Goal: Information Seeking & Learning: Learn about a topic

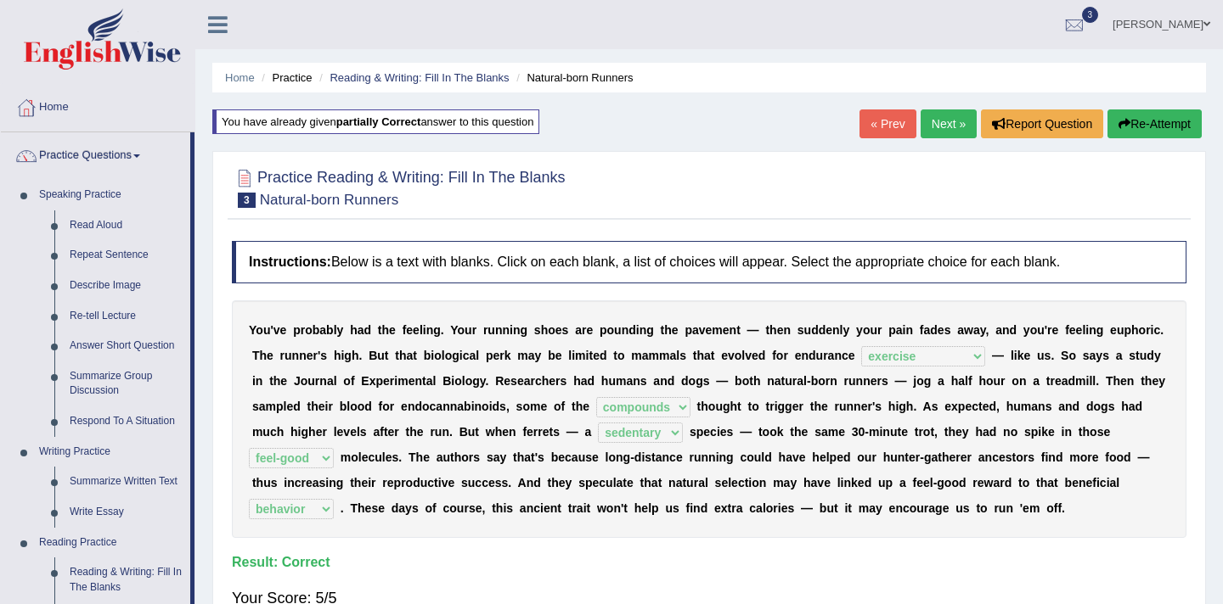
select select "exercise"
select select "compounds"
select select "sedentary"
select select "feel-good"
select select "behavior"
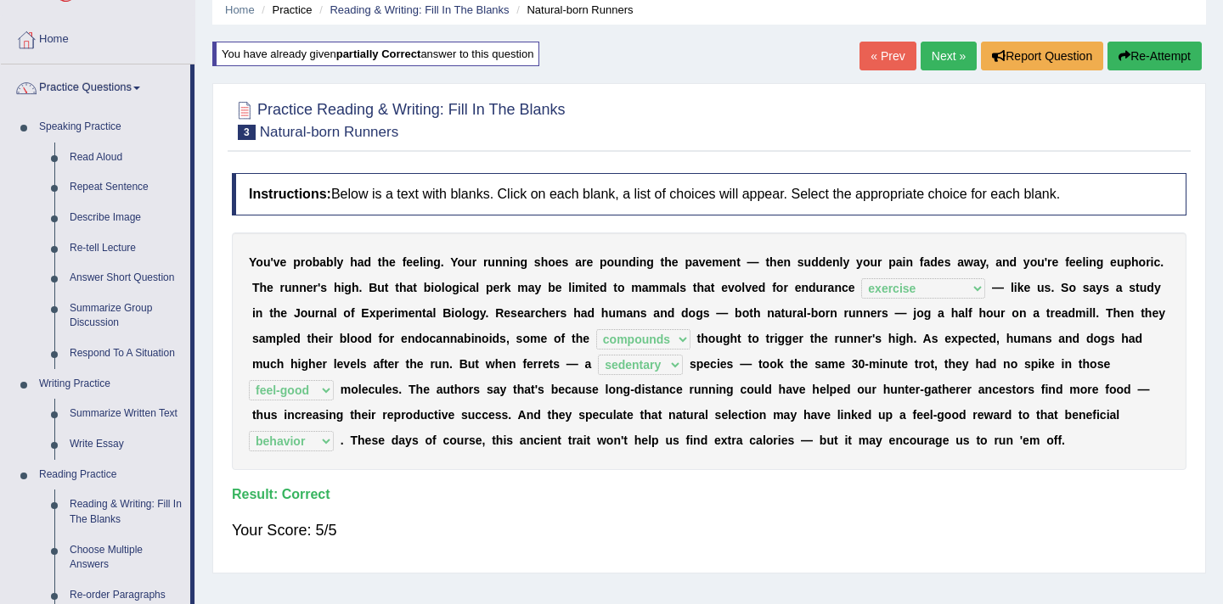
click at [936, 57] on link "Next »" at bounding box center [948, 56] width 56 height 29
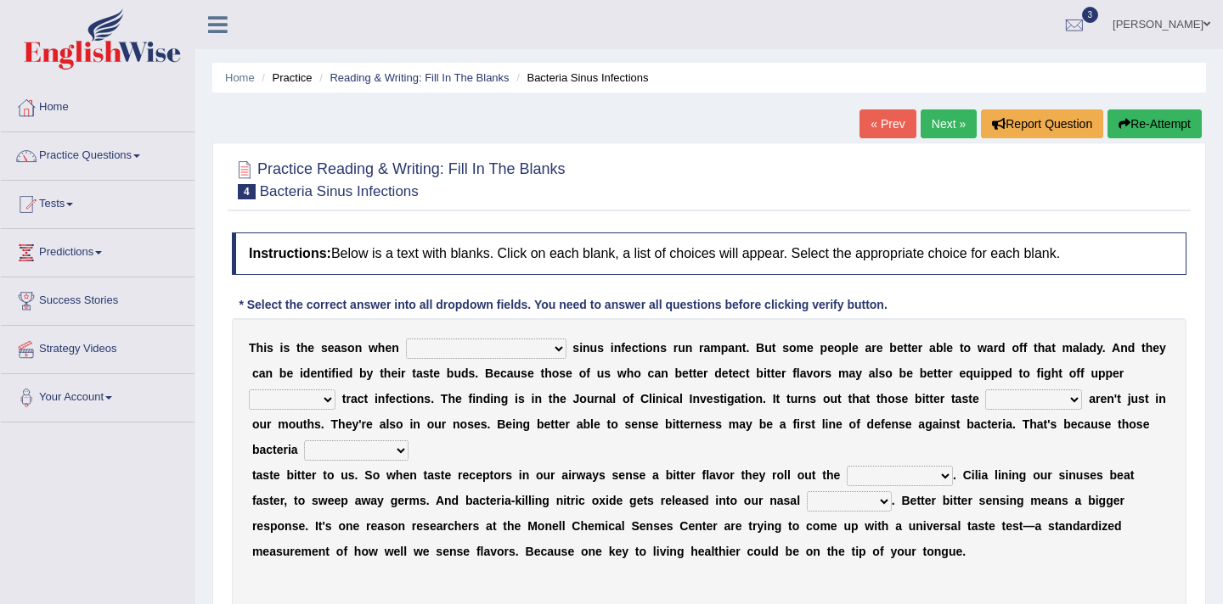
click at [484, 351] on select "conventicle atheist bacterial prissier" at bounding box center [486, 349] width 160 height 20
select select "bacterial"
click at [328, 402] on select "faulty respiratory togae gawky" at bounding box center [292, 400] width 87 height 20
select select "respiratory"
click at [1073, 402] on select "depressions dinners submissions receptors" at bounding box center [1033, 400] width 97 height 20
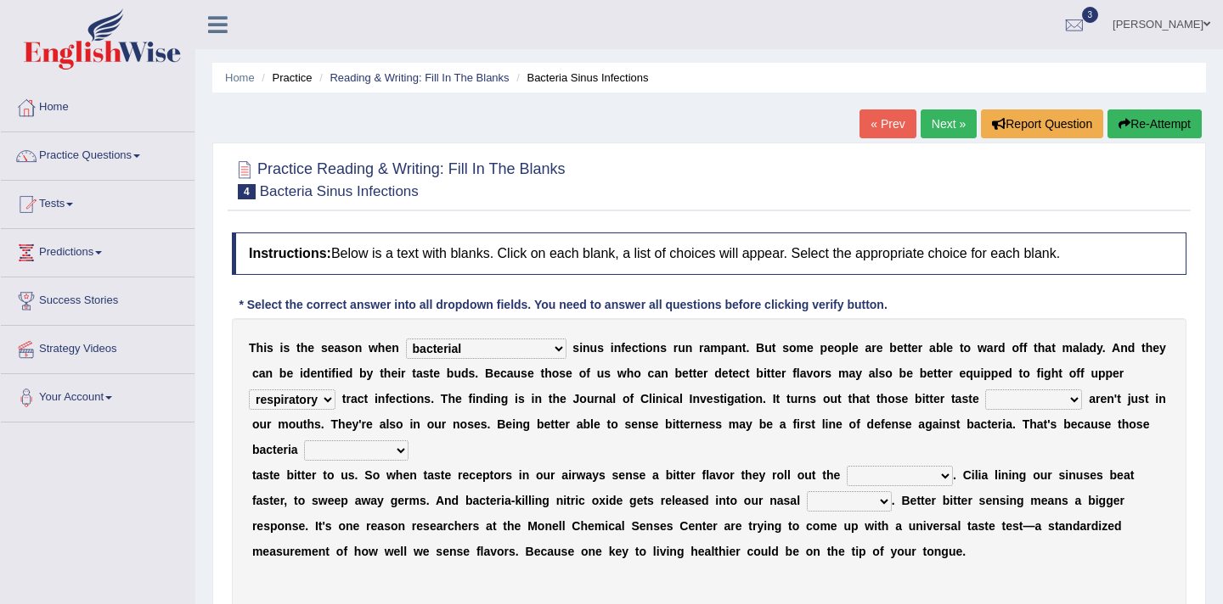
select select "receptors"
click at [396, 454] on select "purposelessly actually diagonally providently" at bounding box center [356, 451] width 104 height 20
click at [401, 455] on select "purposelessly actually diagonally providently" at bounding box center [356, 451] width 104 height 20
click at [400, 451] on select "purposelessly actually diagonally providently" at bounding box center [356, 451] width 104 height 20
click at [399, 450] on select "purposelessly actually diagonally providently" at bounding box center [356, 451] width 104 height 20
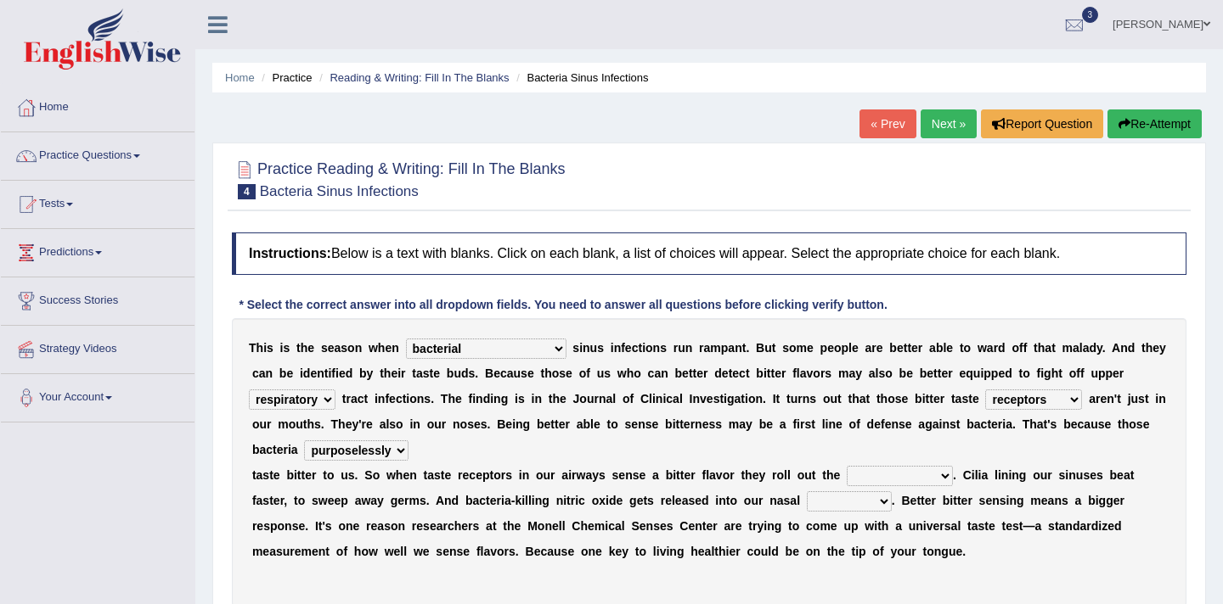
select select "actually"
click at [944, 479] on select "defenses contradictions chestnuts pelvis" at bounding box center [899, 476] width 106 height 20
click at [943, 481] on select "defenses contradictions chestnuts pelvis" at bounding box center [899, 476] width 106 height 20
select select "contradictions"
click at [843, 503] on select "causalities localities infirmities cavities" at bounding box center [849, 502] width 85 height 20
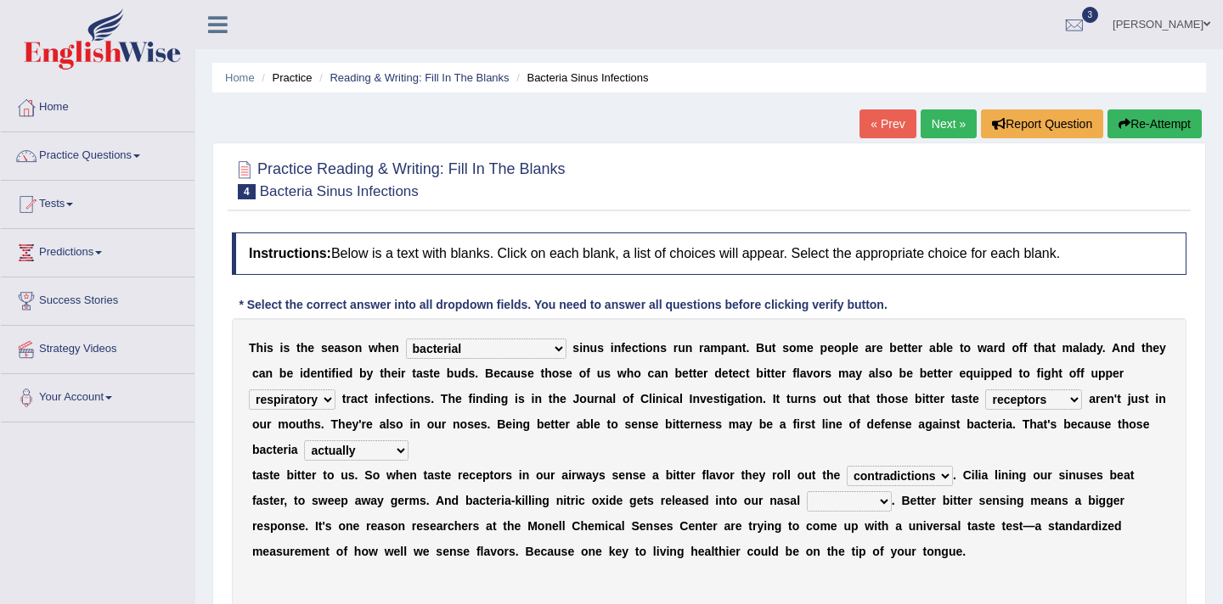
select select "infirmities"
click at [1173, 529] on div "T h i s i s t h e s e a s o n w h e n conventicle atheist bacterial prissier s …" at bounding box center [709, 462] width 954 height 289
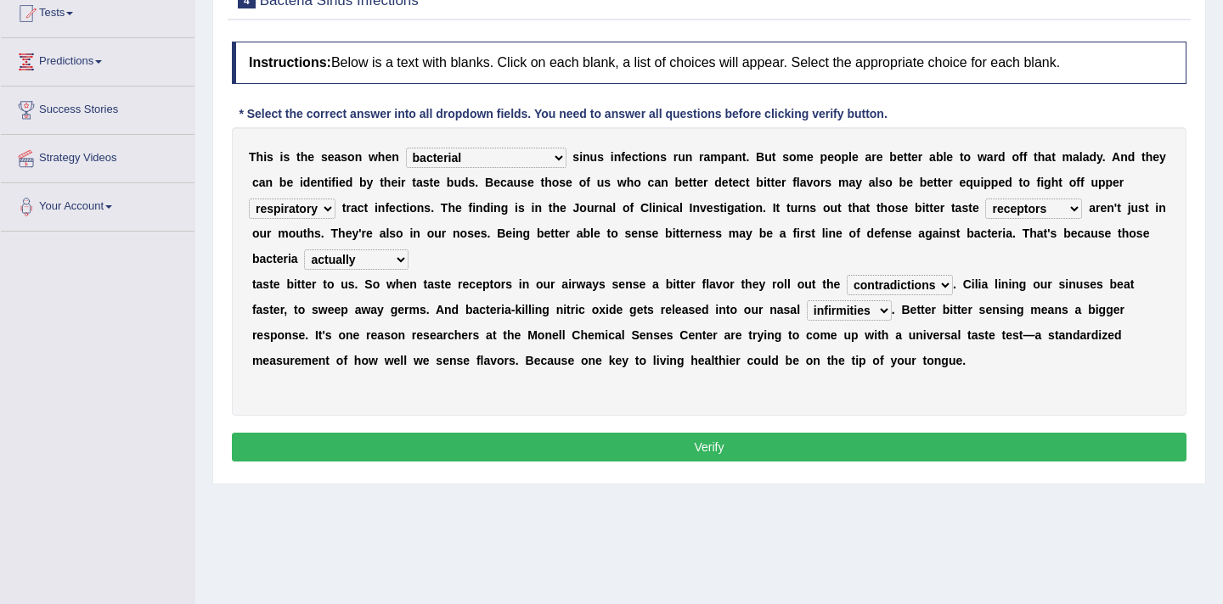
scroll to position [204, 0]
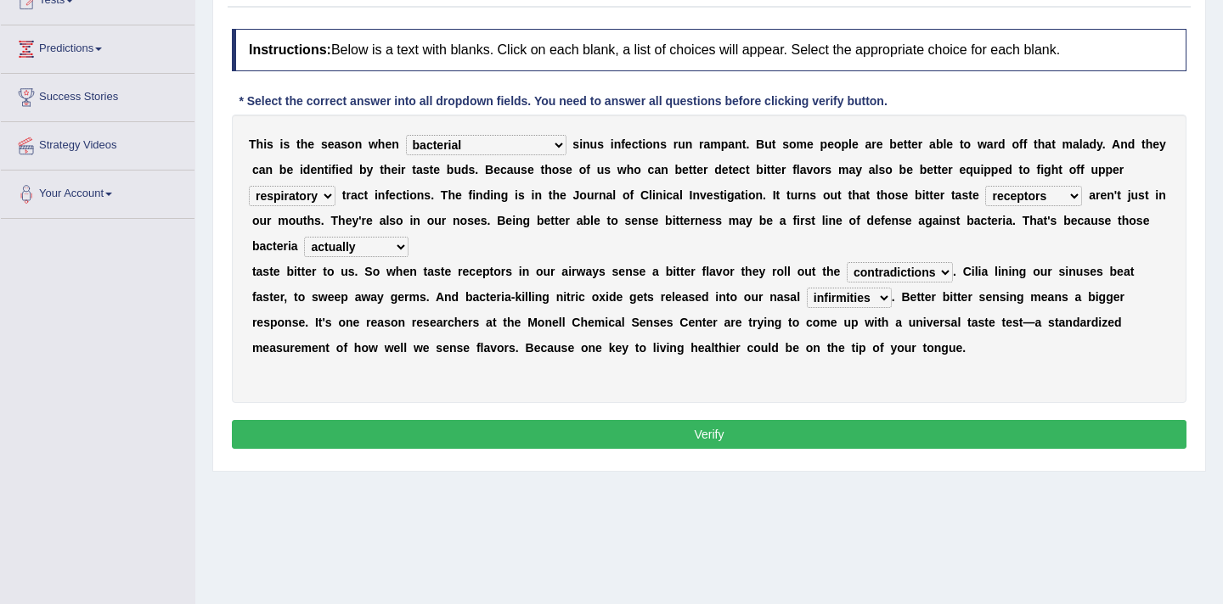
click at [736, 432] on button "Verify" at bounding box center [709, 434] width 954 height 29
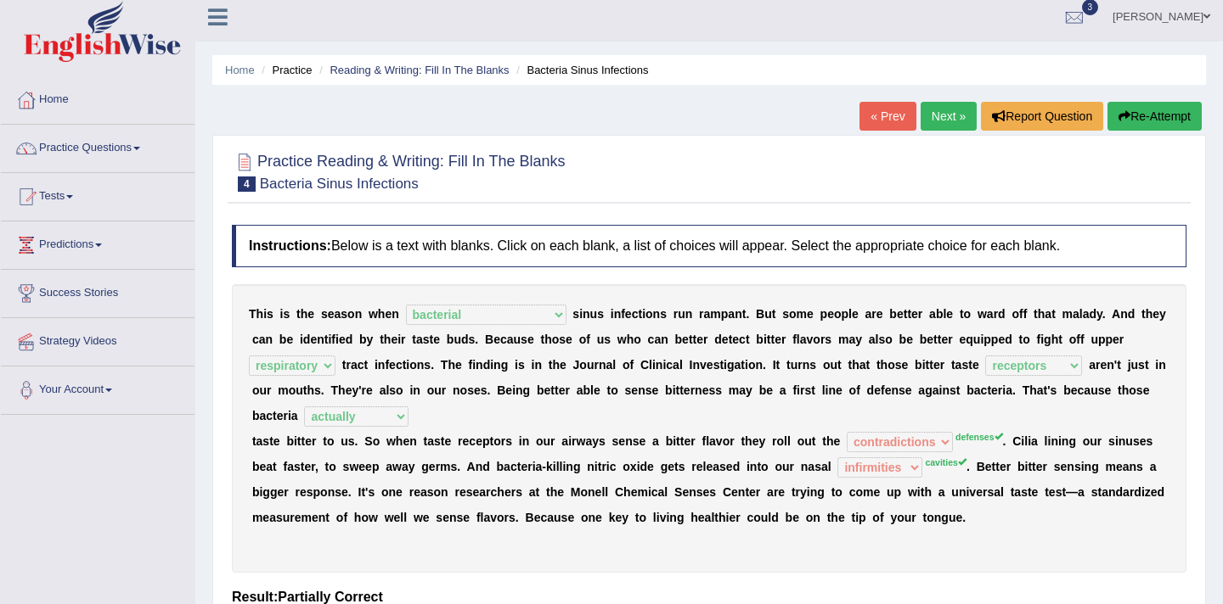
scroll to position [0, 0]
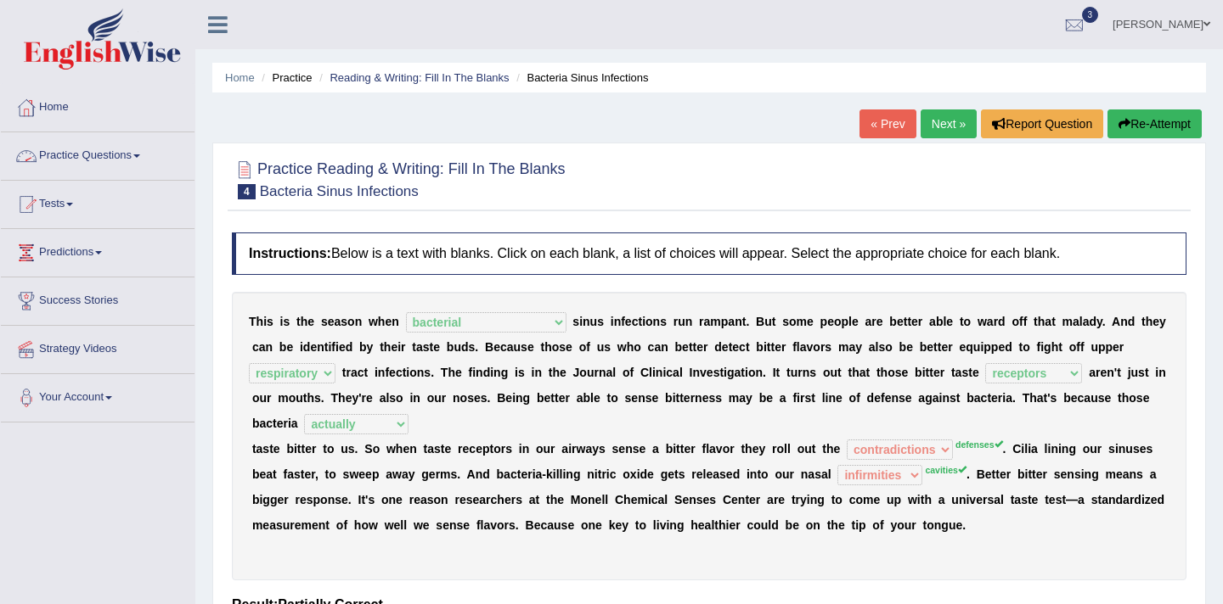
click at [147, 149] on link "Practice Questions" at bounding box center [98, 153] width 194 height 42
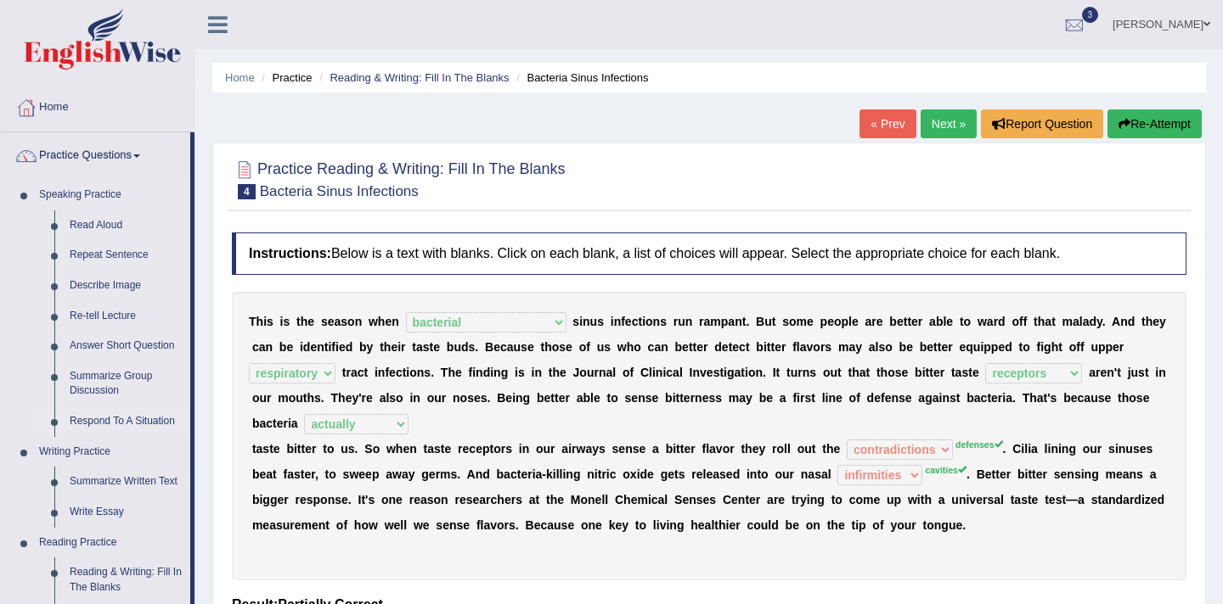
click at [98, 427] on link "Respond To A Situation" at bounding box center [126, 422] width 128 height 31
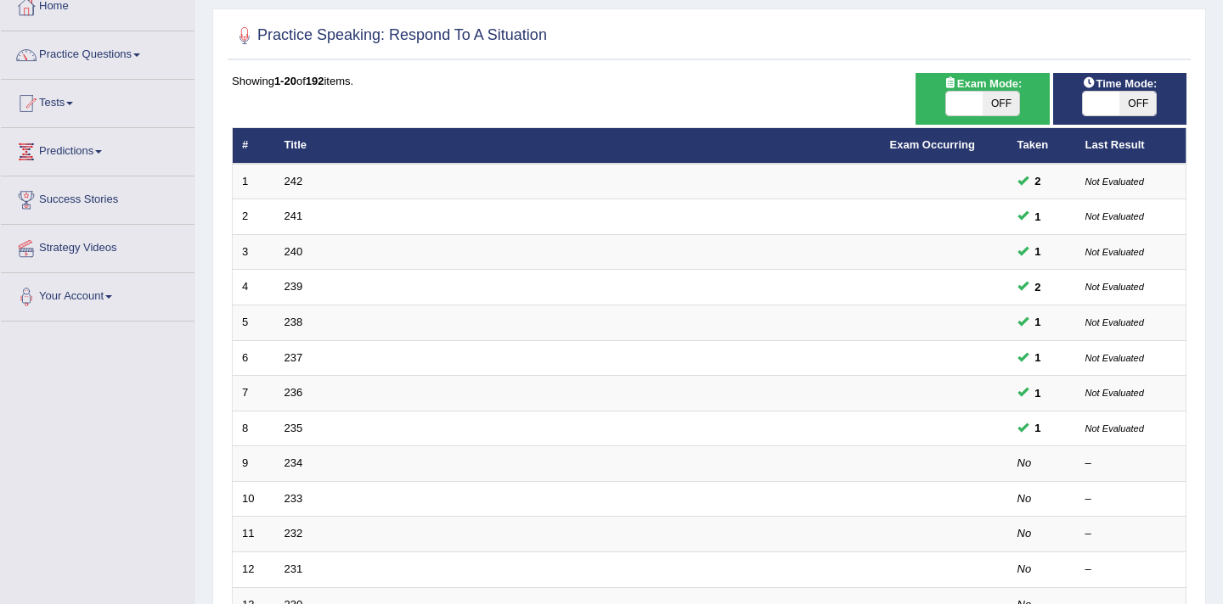
scroll to position [102, 0]
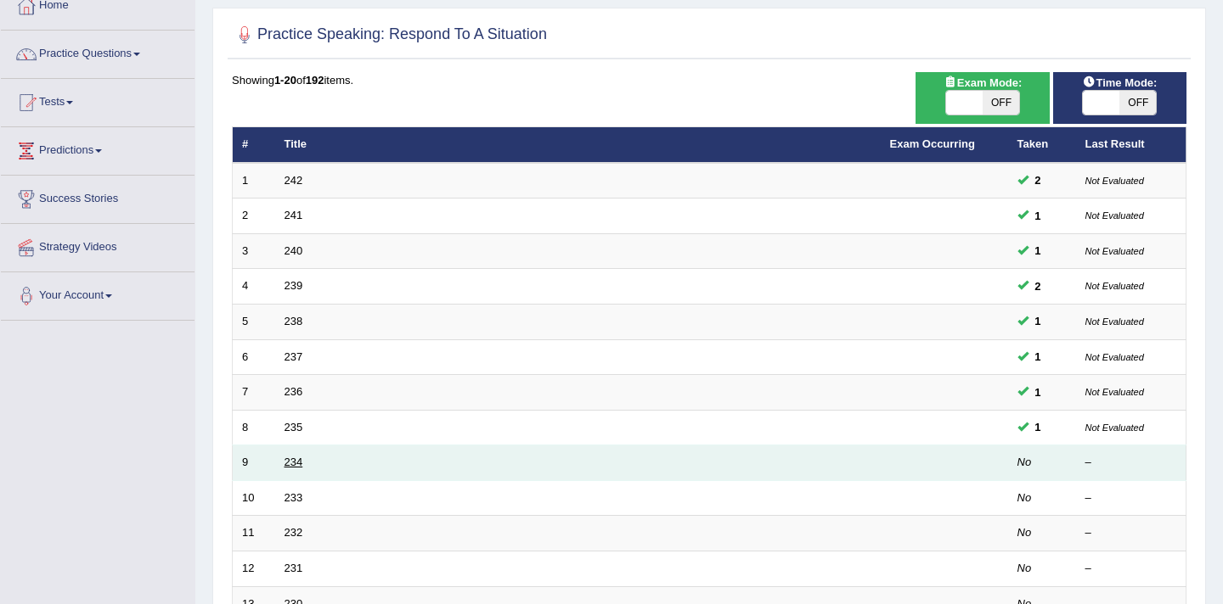
click at [291, 469] on link "234" at bounding box center [293, 462] width 19 height 13
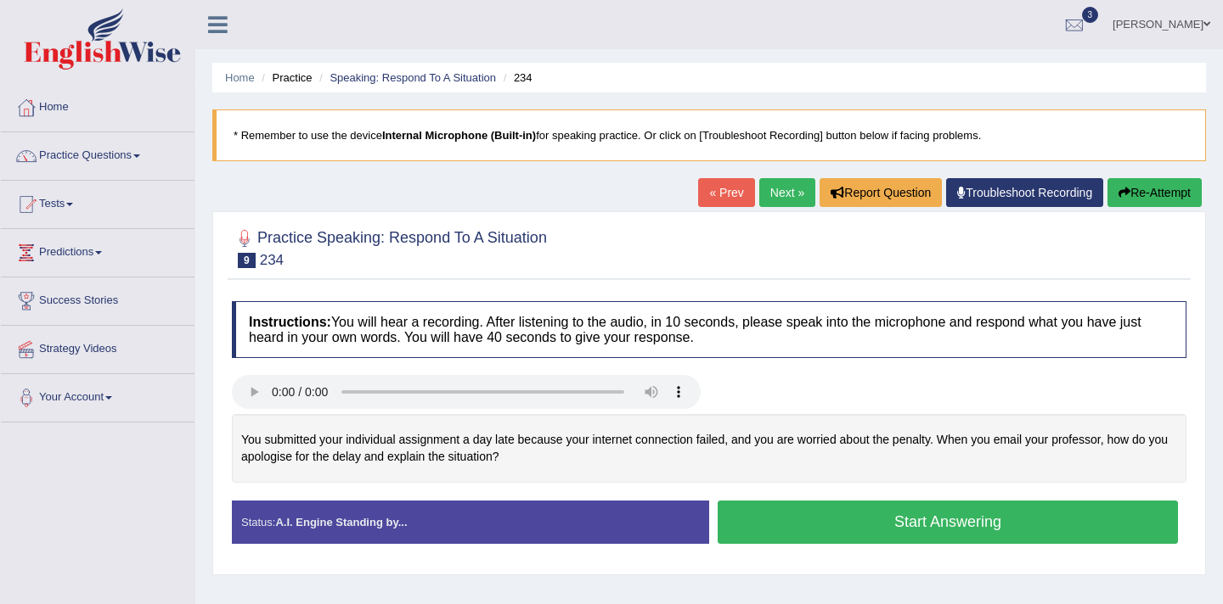
click at [740, 514] on button "Start Answering" at bounding box center [947, 522] width 460 height 43
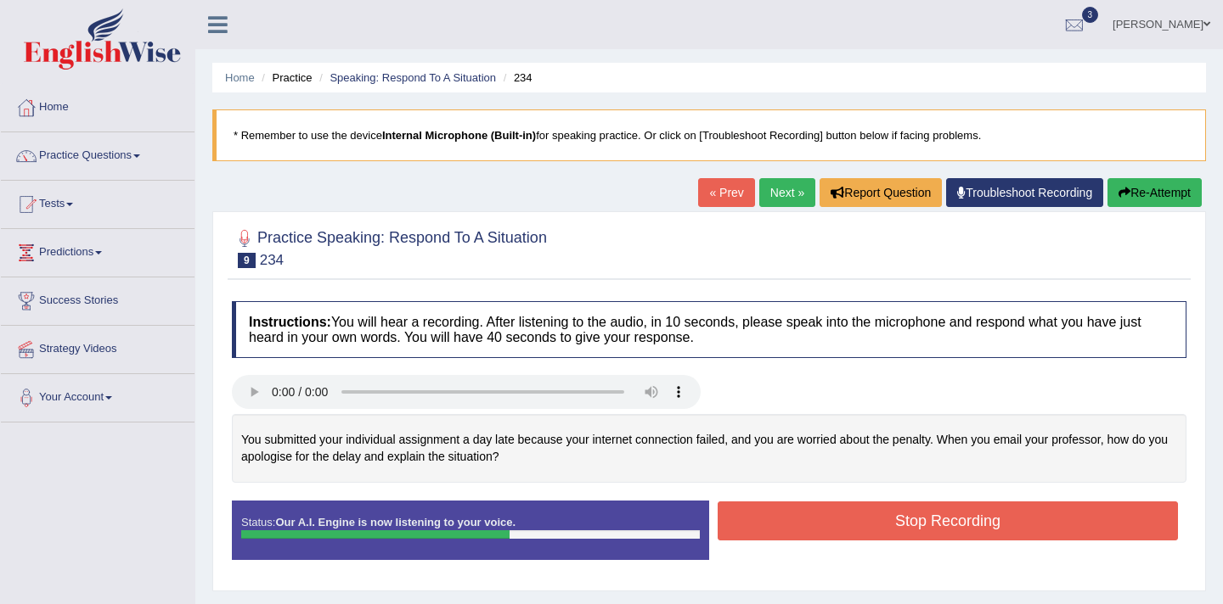
click at [773, 512] on button "Stop Recording" at bounding box center [947, 521] width 460 height 39
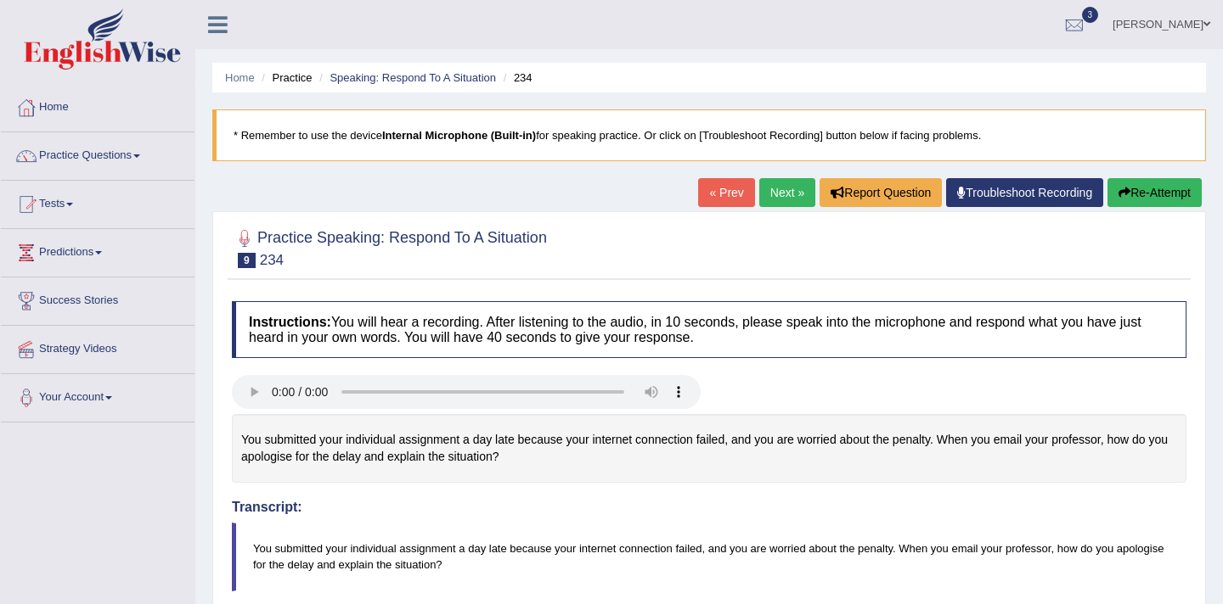
click at [1217, 520] on div "Home Practice Speaking: Respond To A Situation 234 * Remember to use the device…" at bounding box center [708, 582] width 1027 height 1165
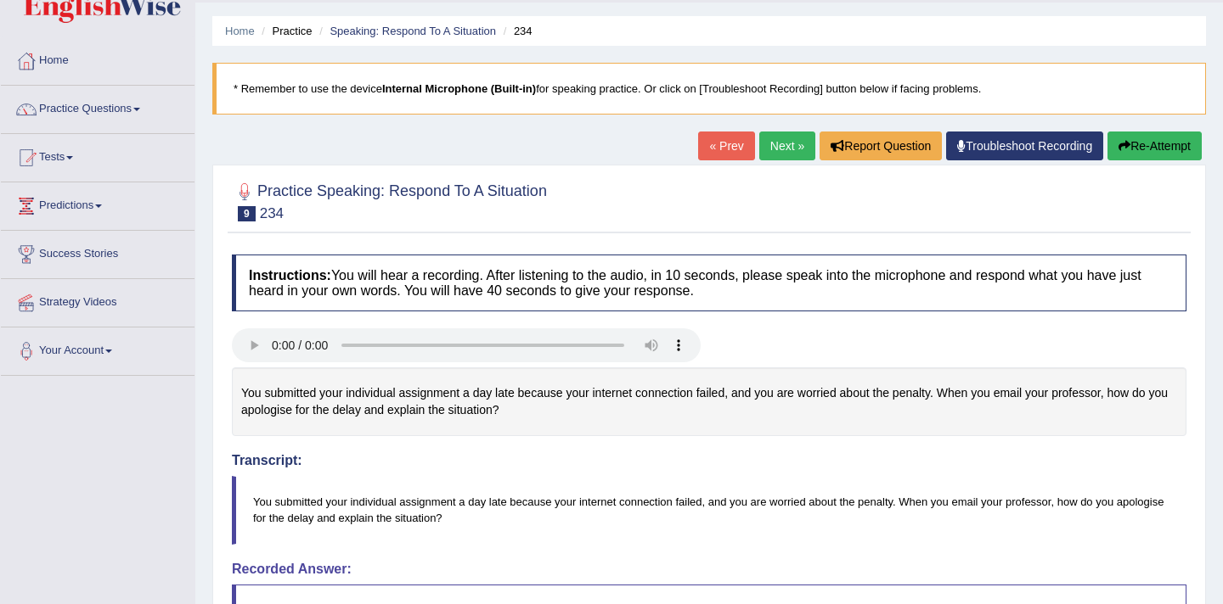
scroll to position [34, 0]
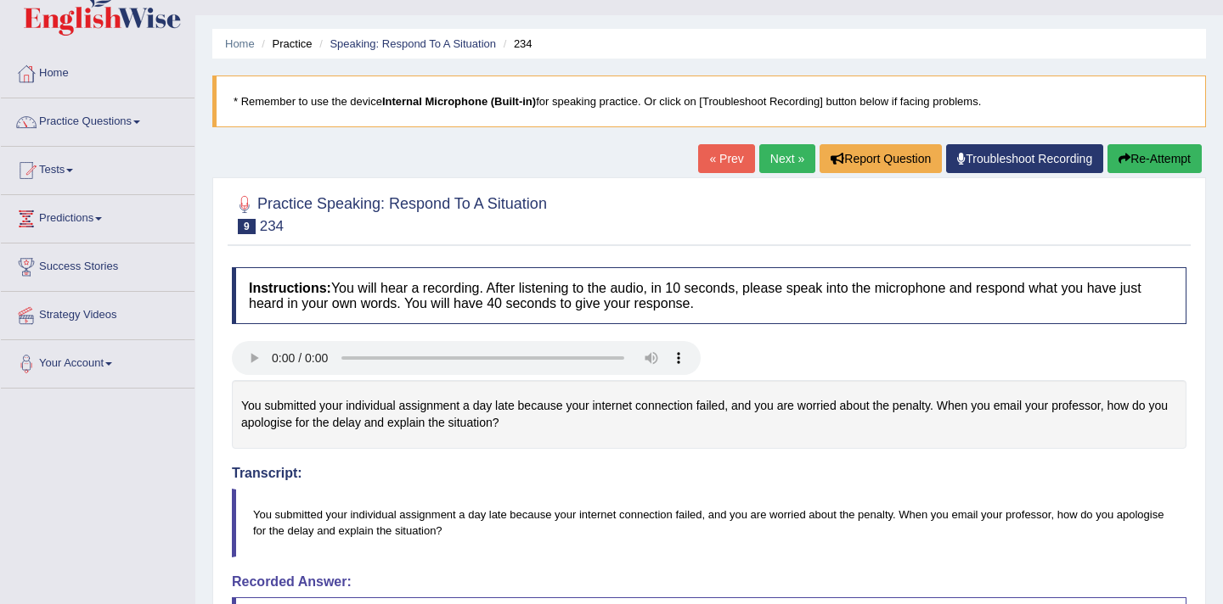
click at [1130, 165] on button "Re-Attempt" at bounding box center [1154, 158] width 94 height 29
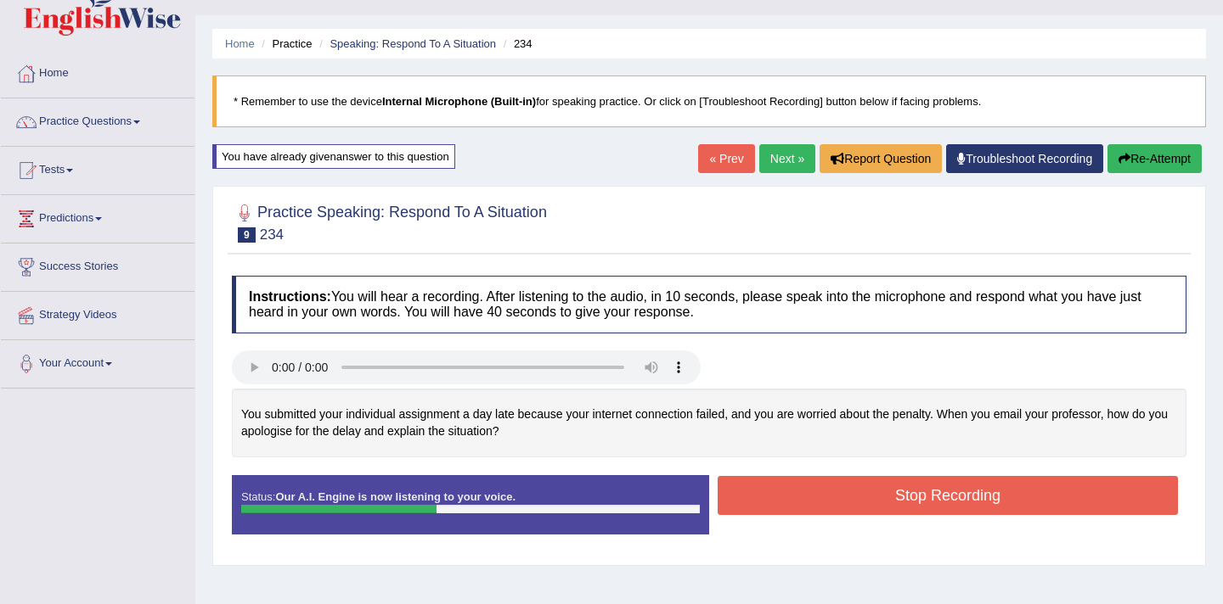
click at [838, 510] on button "Stop Recording" at bounding box center [947, 495] width 460 height 39
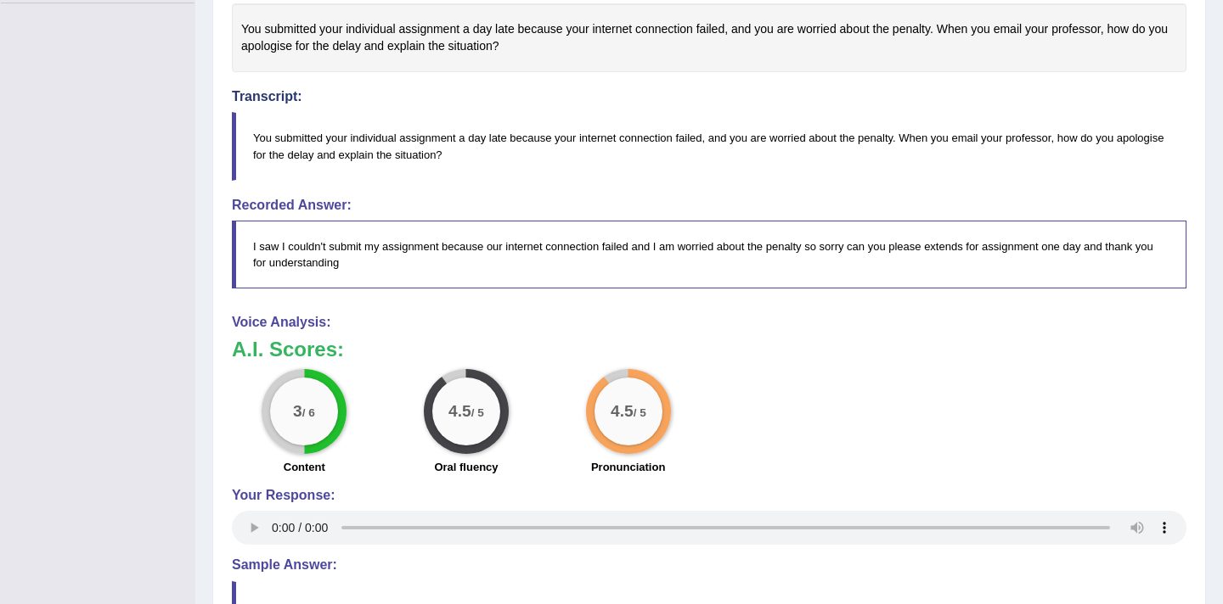
scroll to position [441, 0]
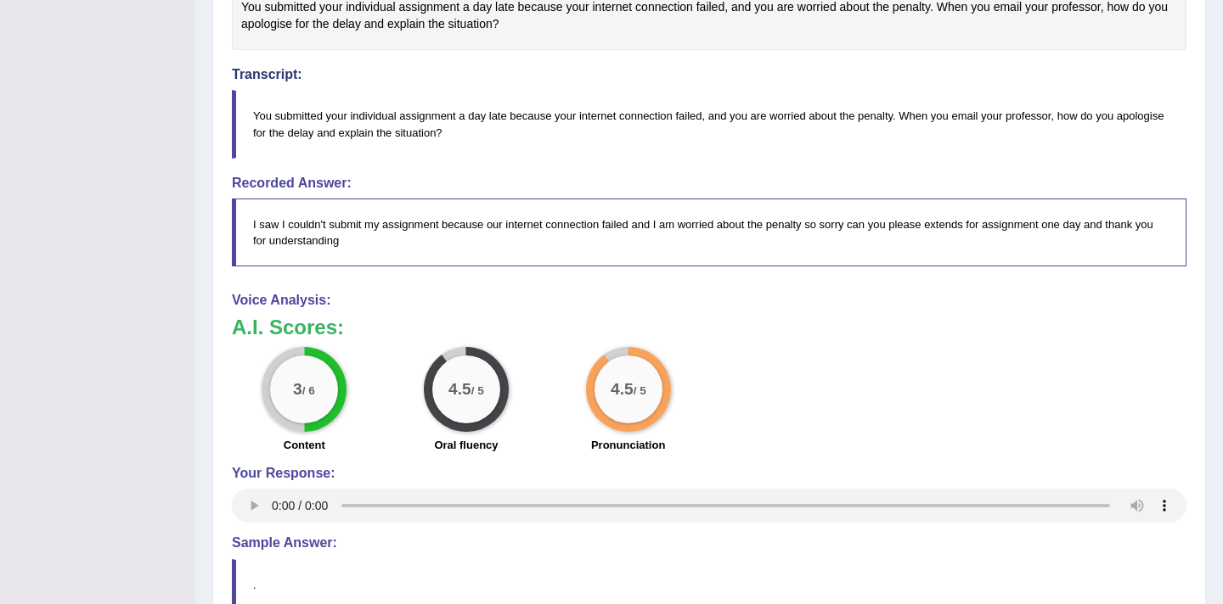
click at [1205, 238] on div "Practice Speaking: Respond To A Situation 9 234 Instructions: You will hear a r…" at bounding box center [708, 248] width 993 height 941
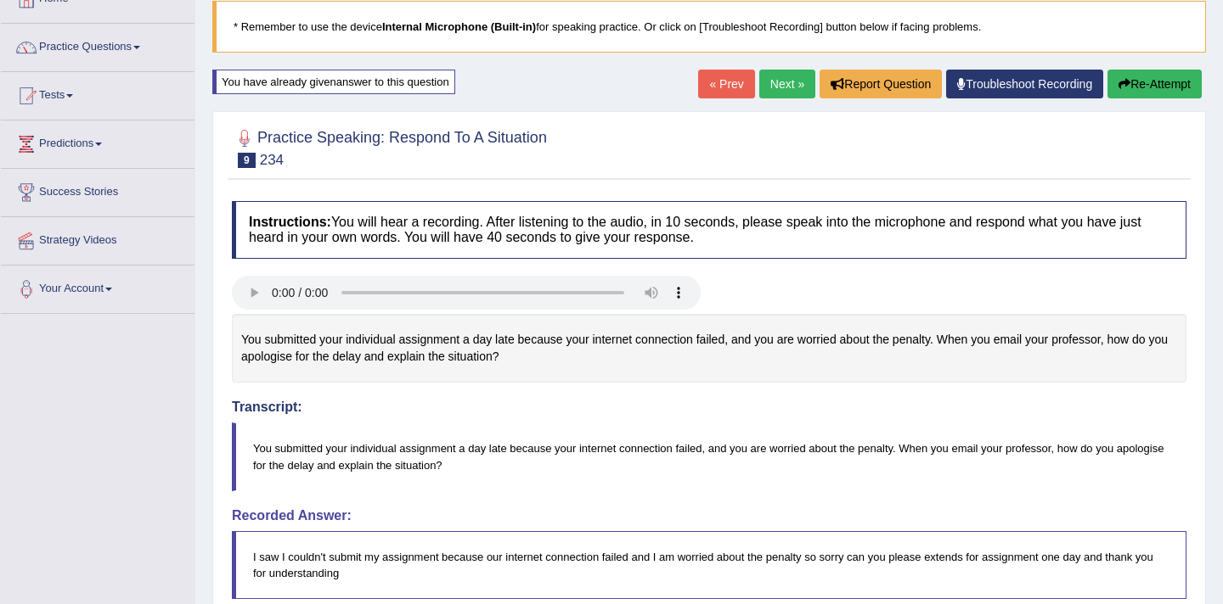
scroll to position [68, 0]
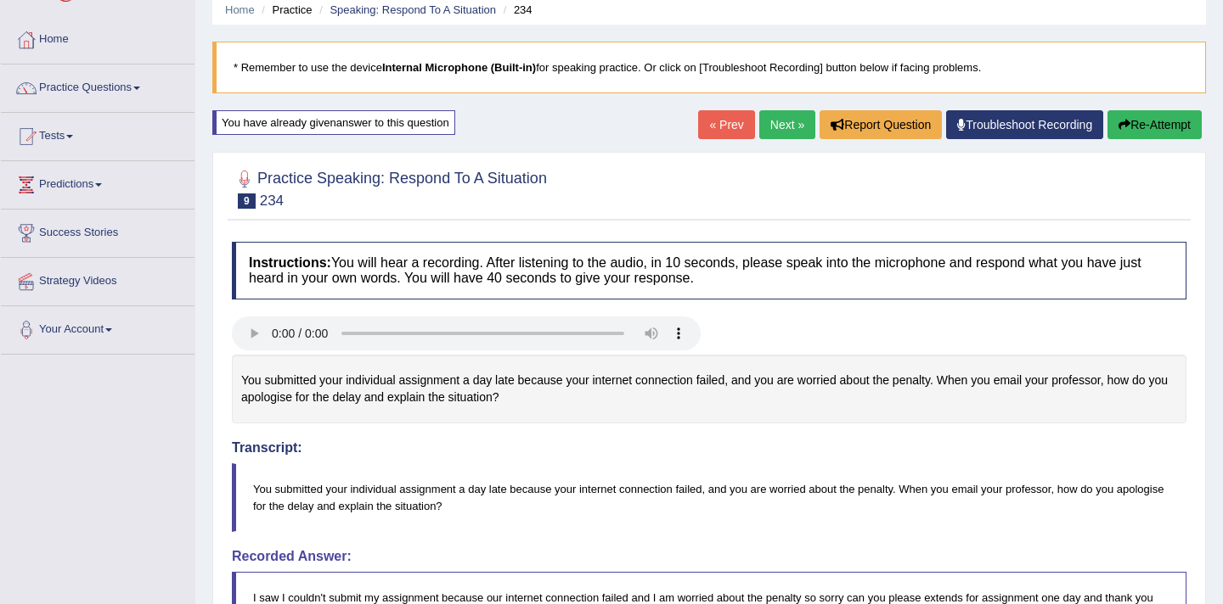
click at [1129, 125] on button "Re-Attempt" at bounding box center [1154, 124] width 94 height 29
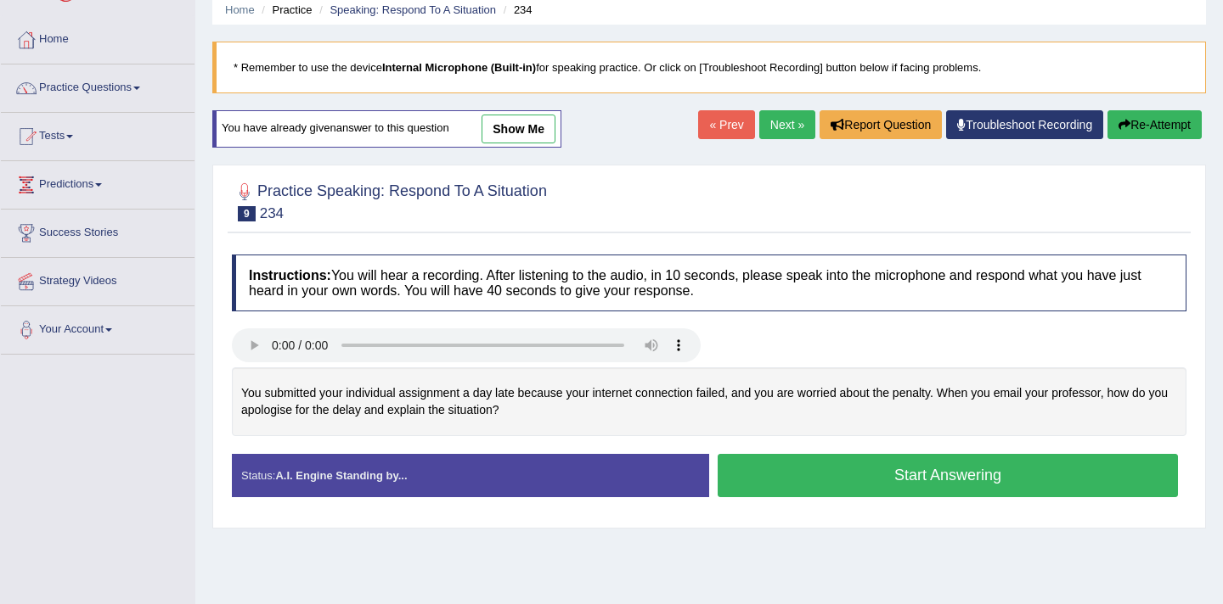
click at [945, 488] on button "Start Answering" at bounding box center [947, 475] width 460 height 43
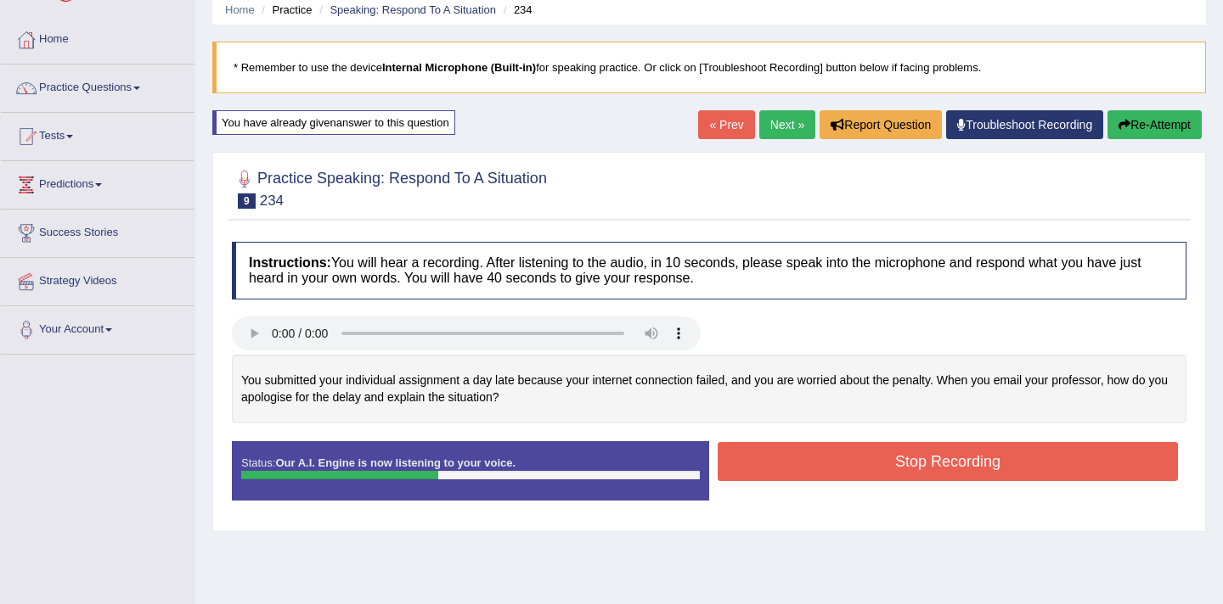
click at [955, 463] on button "Stop Recording" at bounding box center [947, 461] width 460 height 39
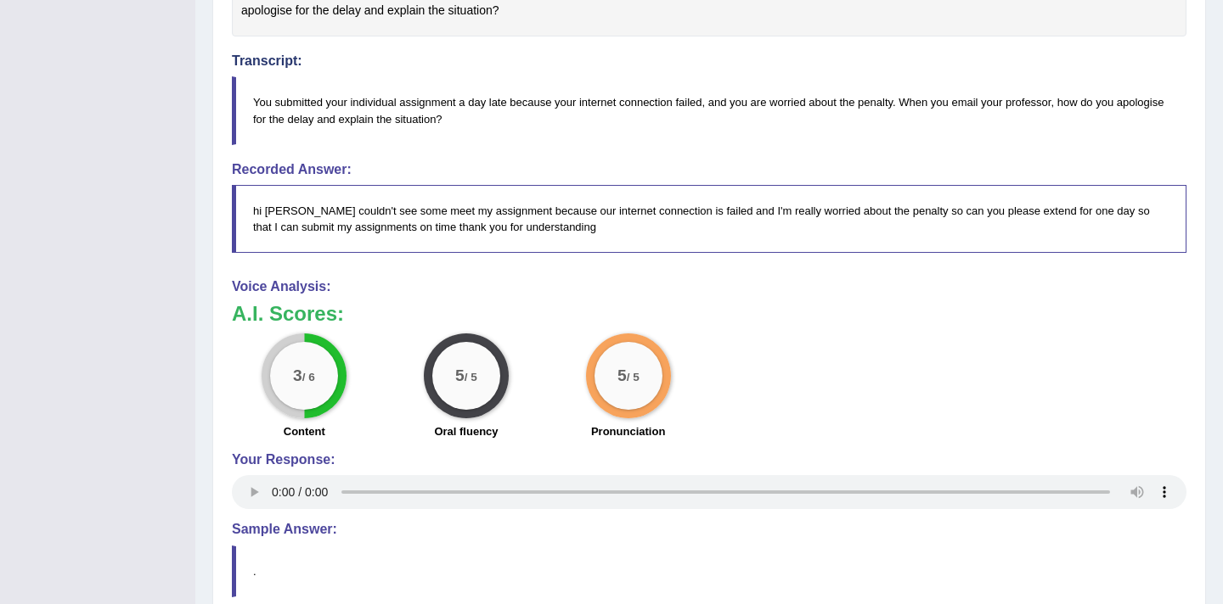
scroll to position [475, 0]
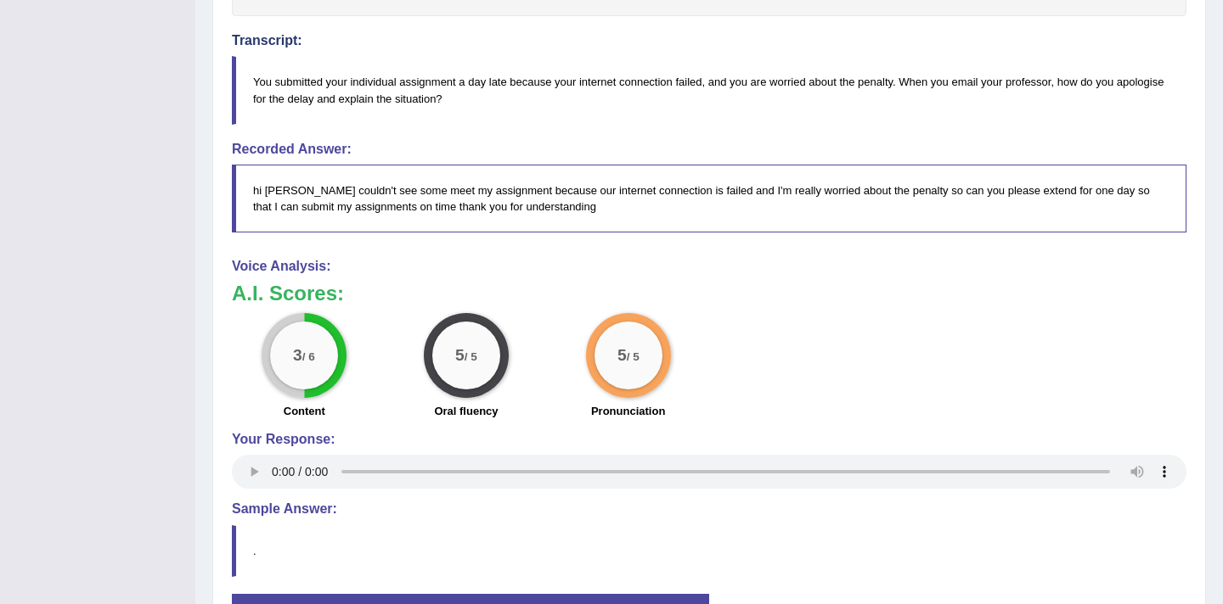
click at [1216, 410] on div "Home Practice Speaking: Respond To A Situation 234 * Remember to use the device…" at bounding box center [708, 111] width 1027 height 1173
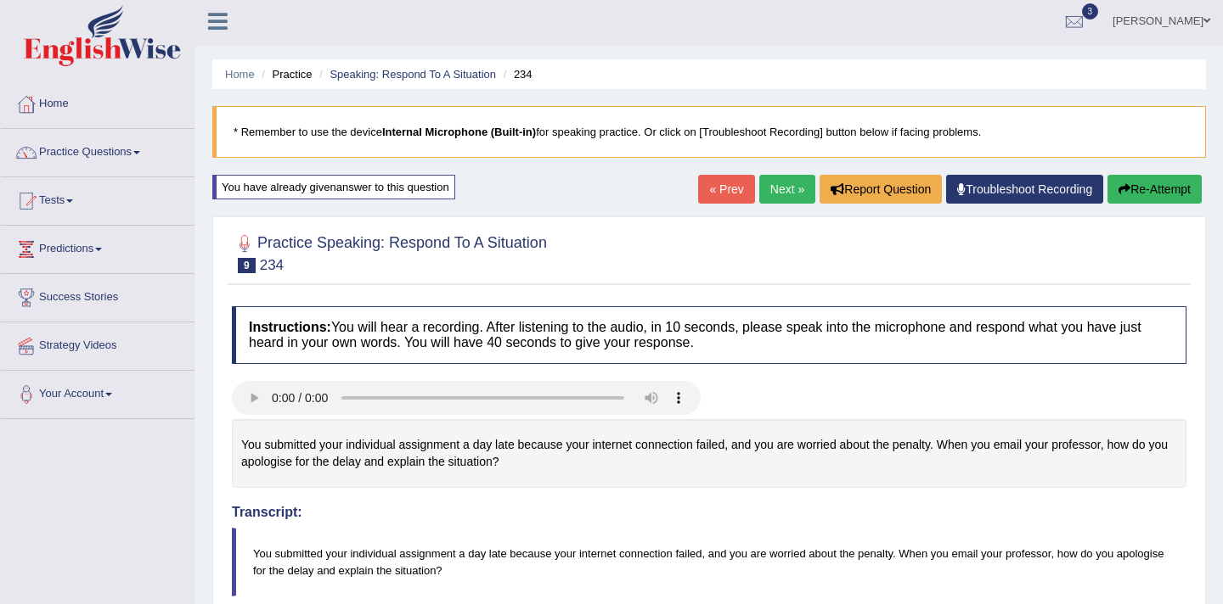
scroll to position [0, 0]
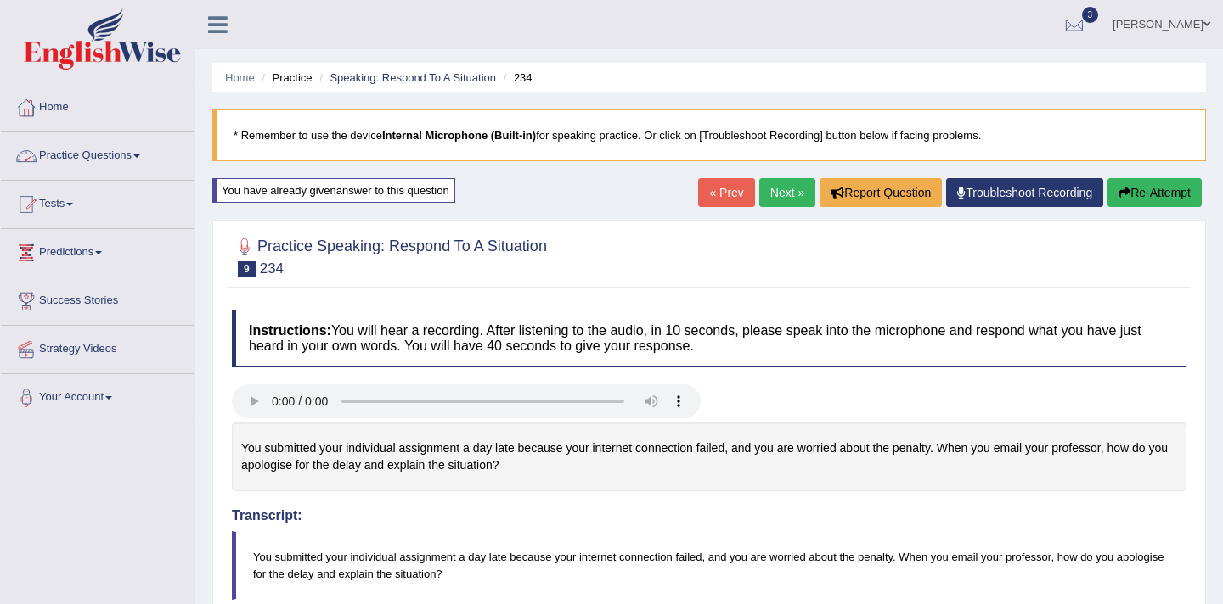
click at [140, 155] on span at bounding box center [136, 156] width 7 height 3
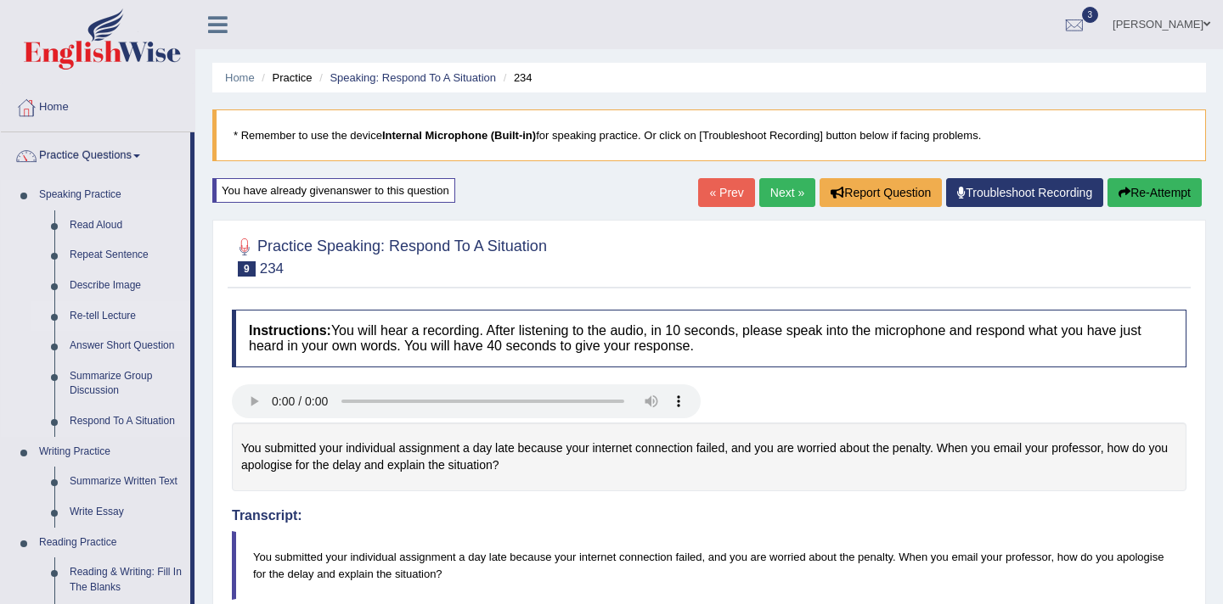
click at [121, 317] on link "Re-tell Lecture" at bounding box center [126, 316] width 128 height 31
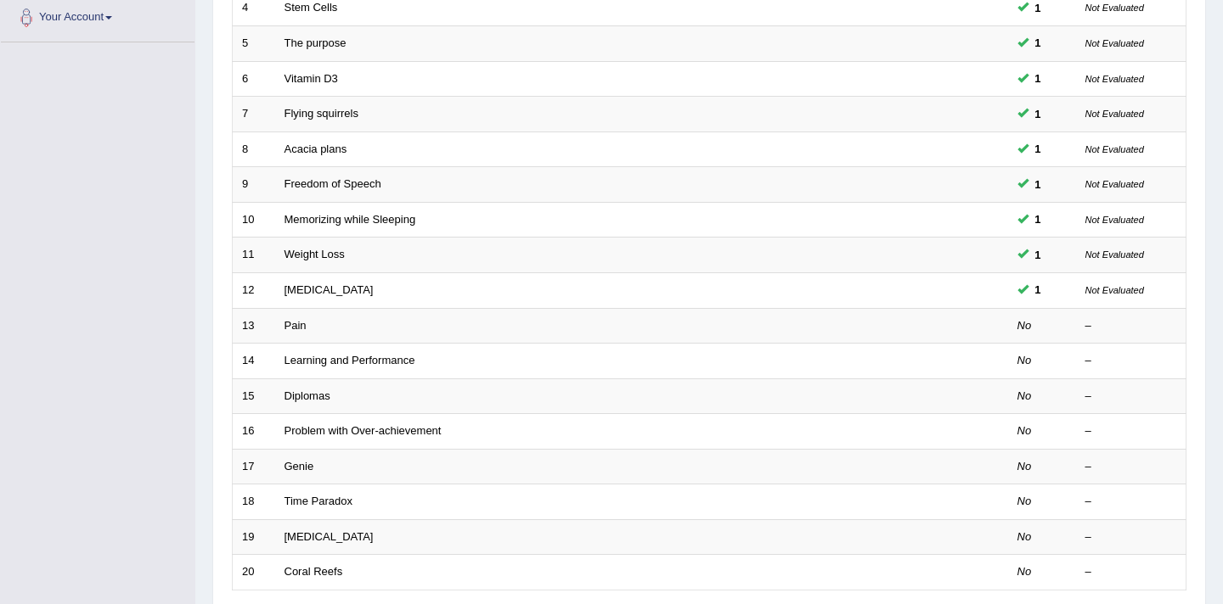
scroll to position [408, 0]
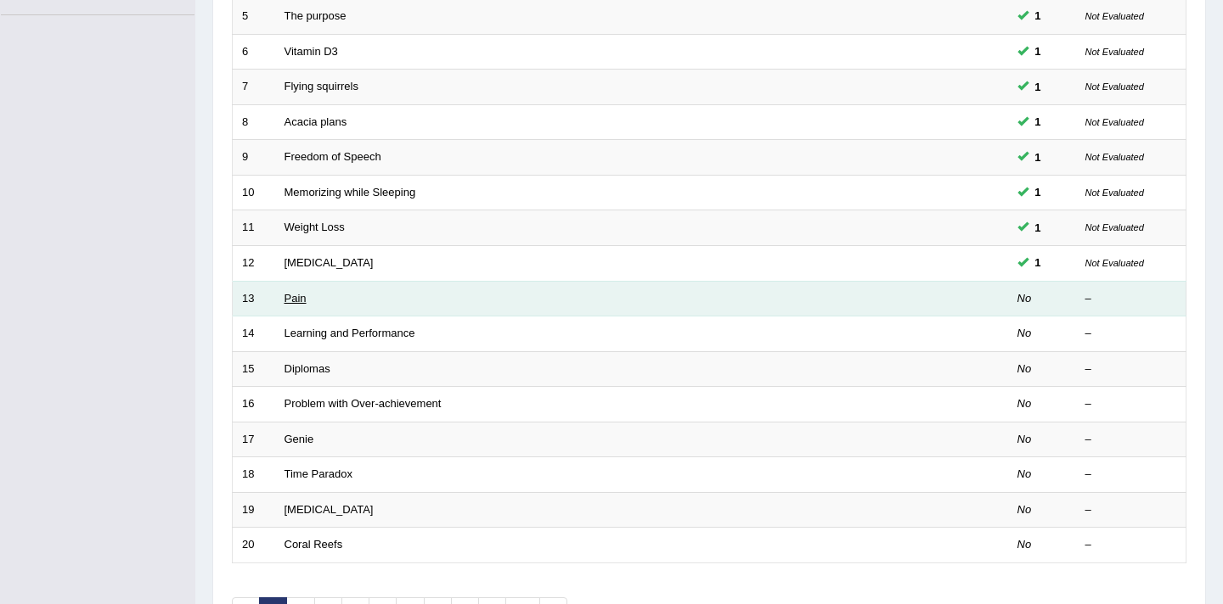
click at [302, 302] on link "Pain" at bounding box center [295, 298] width 22 height 13
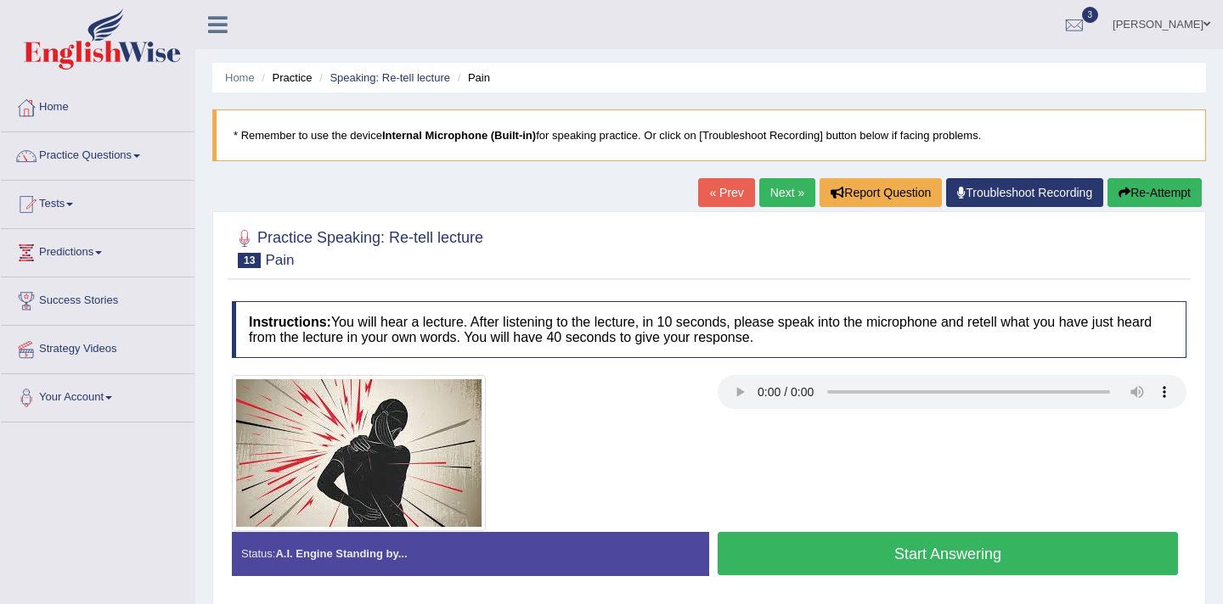
click at [140, 157] on span at bounding box center [136, 156] width 7 height 3
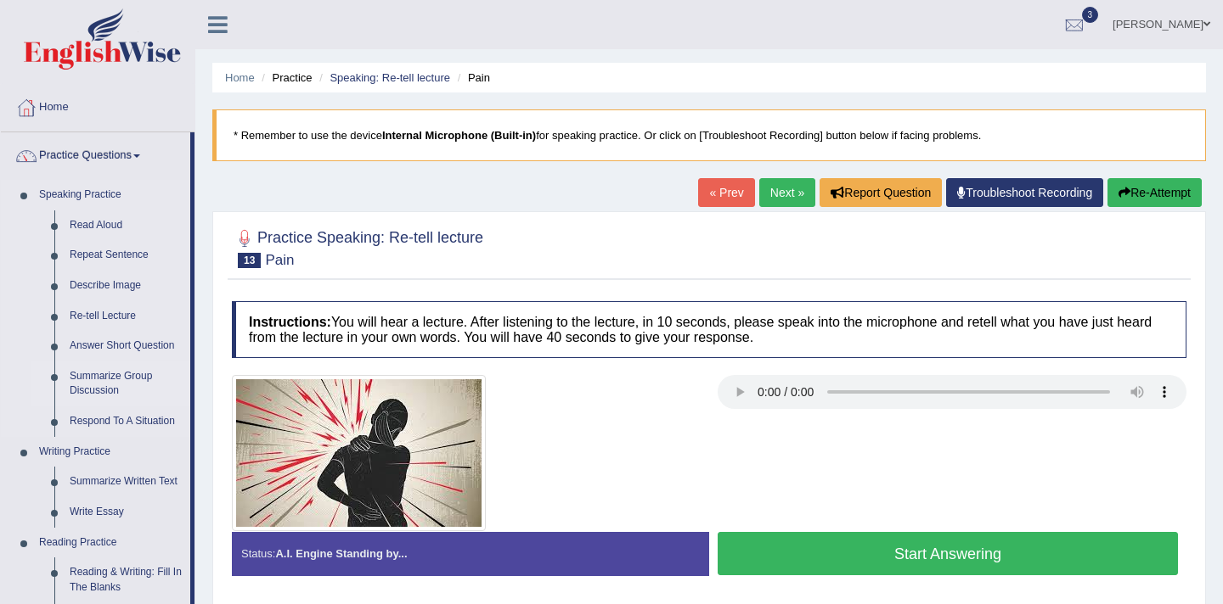
click at [129, 385] on link "Summarize Group Discussion" at bounding box center [126, 384] width 128 height 45
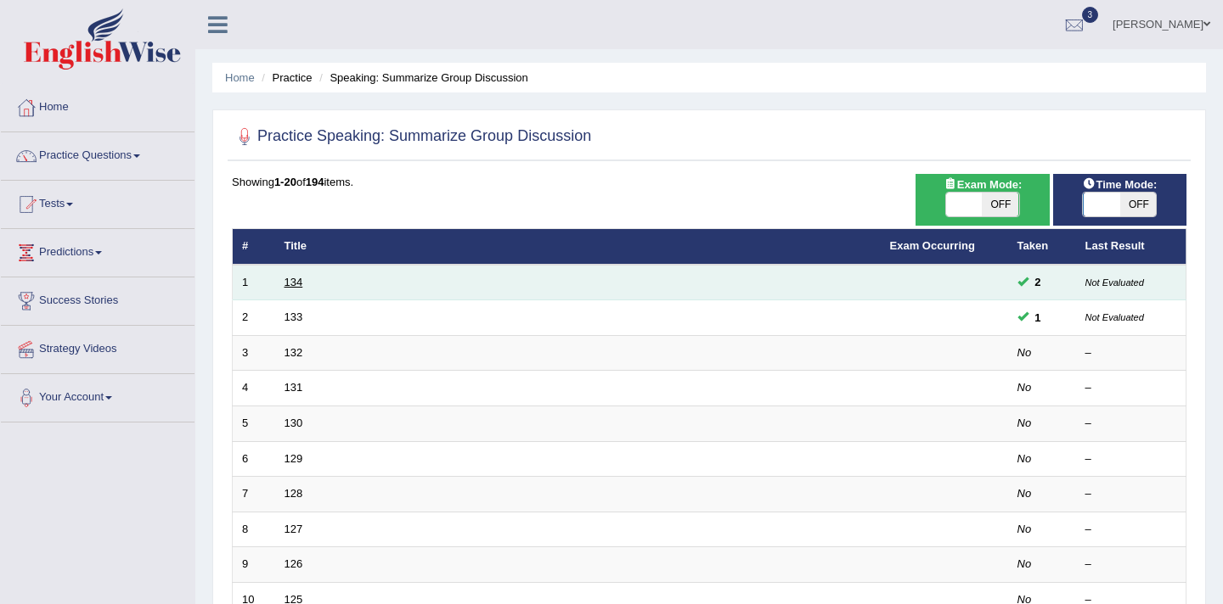
click at [296, 282] on link "134" at bounding box center [293, 282] width 19 height 13
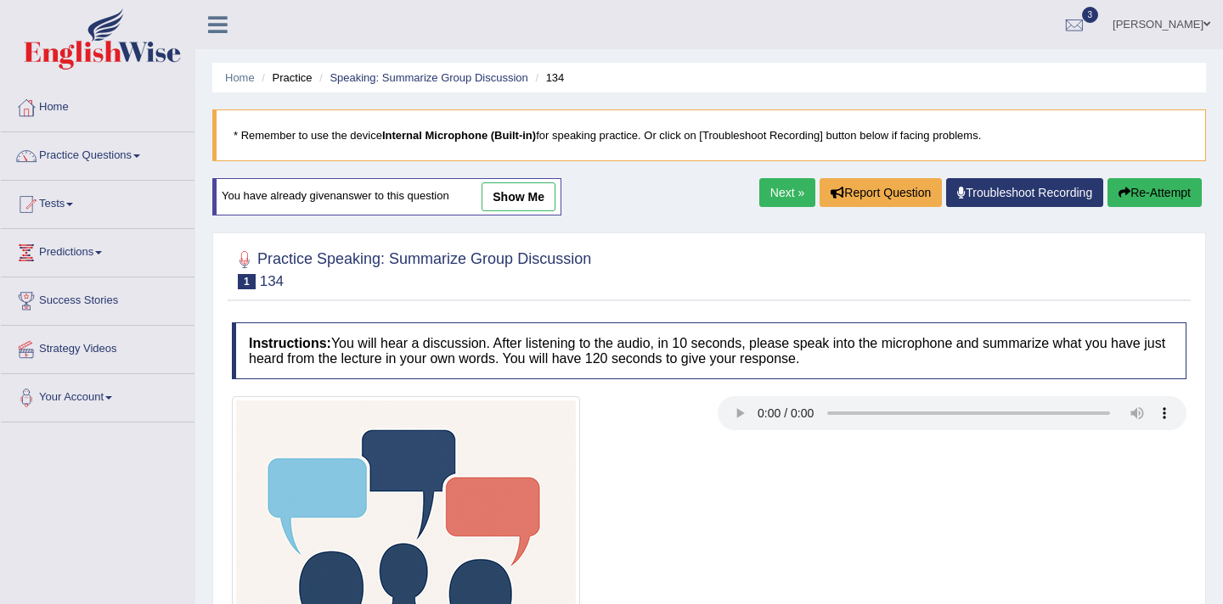
click at [779, 202] on link "Next »" at bounding box center [787, 192] width 56 height 29
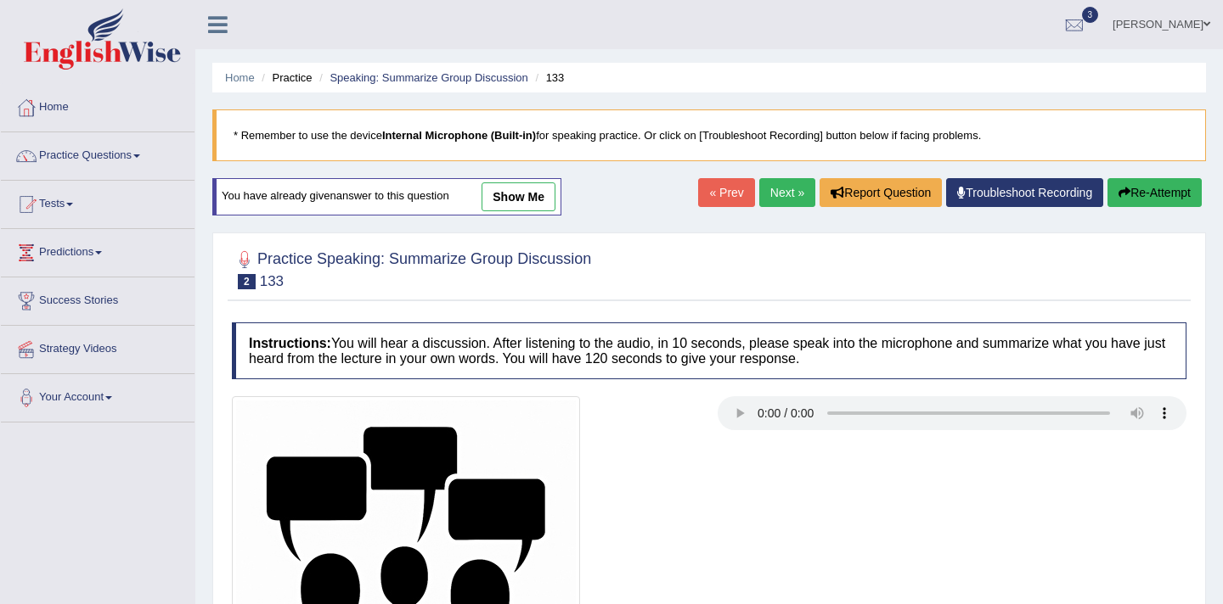
click at [776, 188] on link "Next »" at bounding box center [787, 192] width 56 height 29
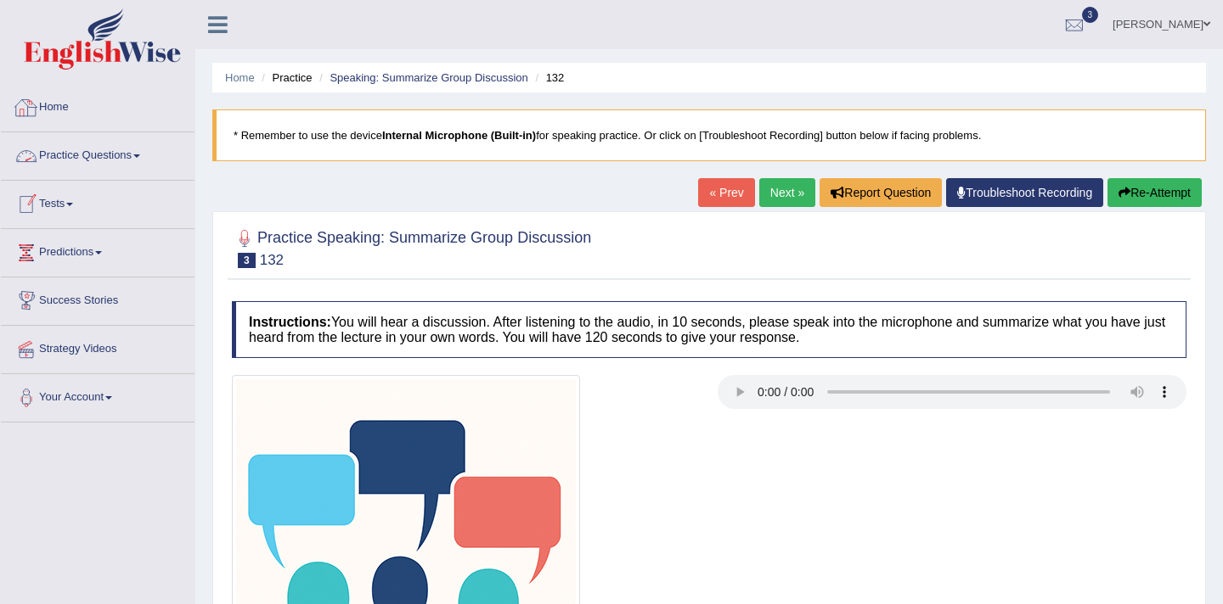
click at [140, 155] on span at bounding box center [136, 156] width 7 height 3
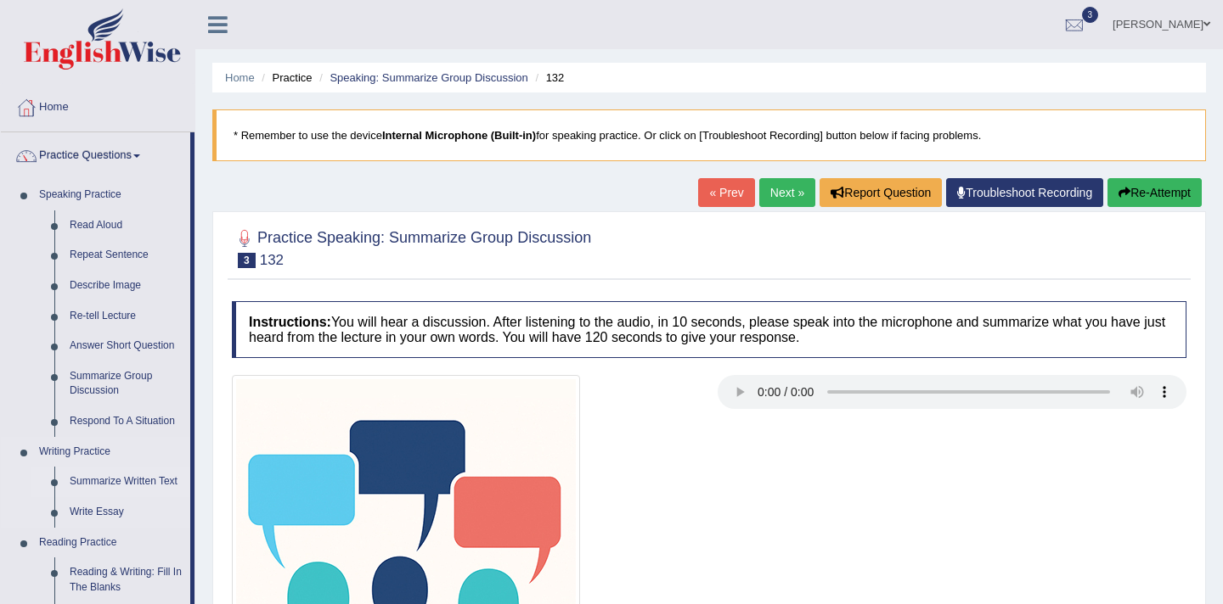
click at [128, 482] on link "Summarize Written Text" at bounding box center [126, 482] width 128 height 31
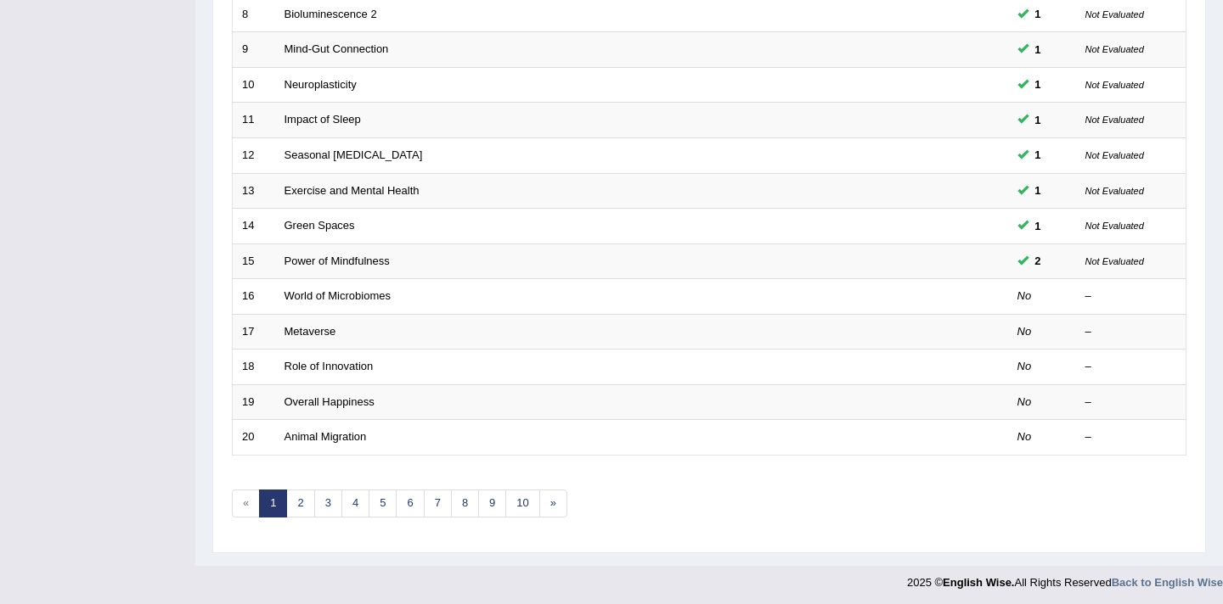
scroll to position [520, 0]
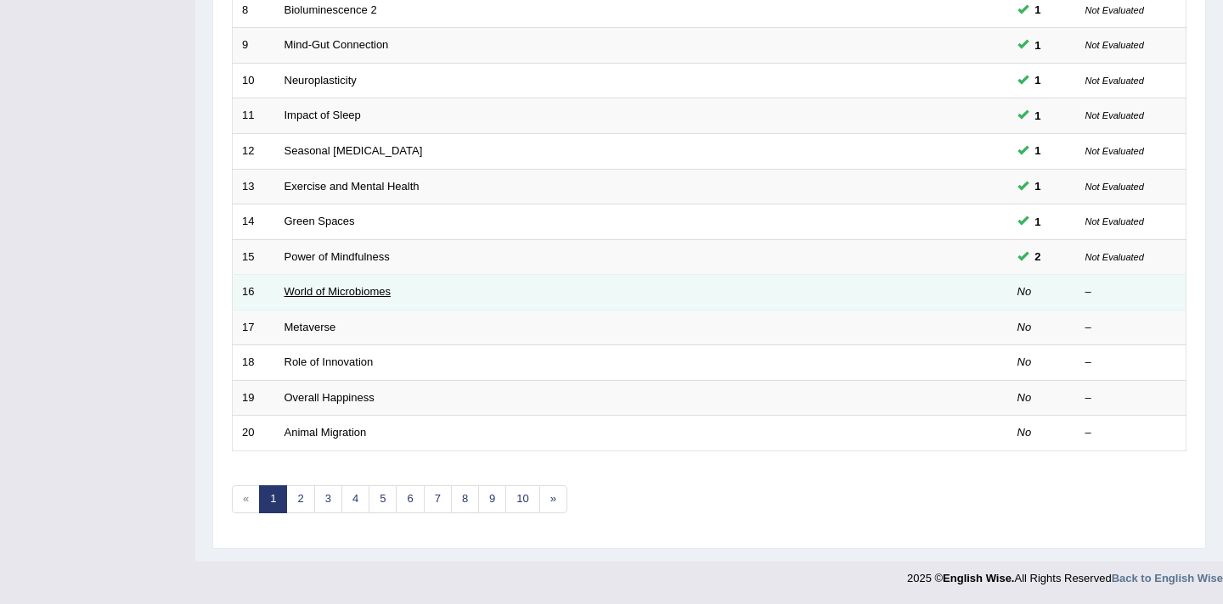
click at [383, 294] on link "World of Microbiomes" at bounding box center [337, 291] width 106 height 13
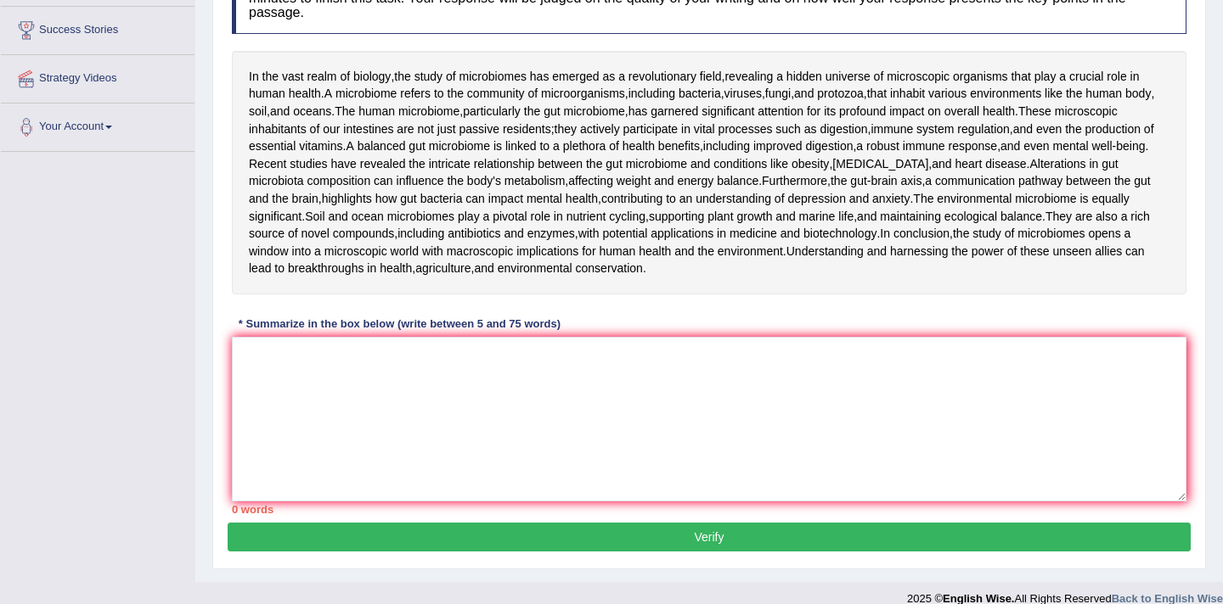
scroll to position [272, 0]
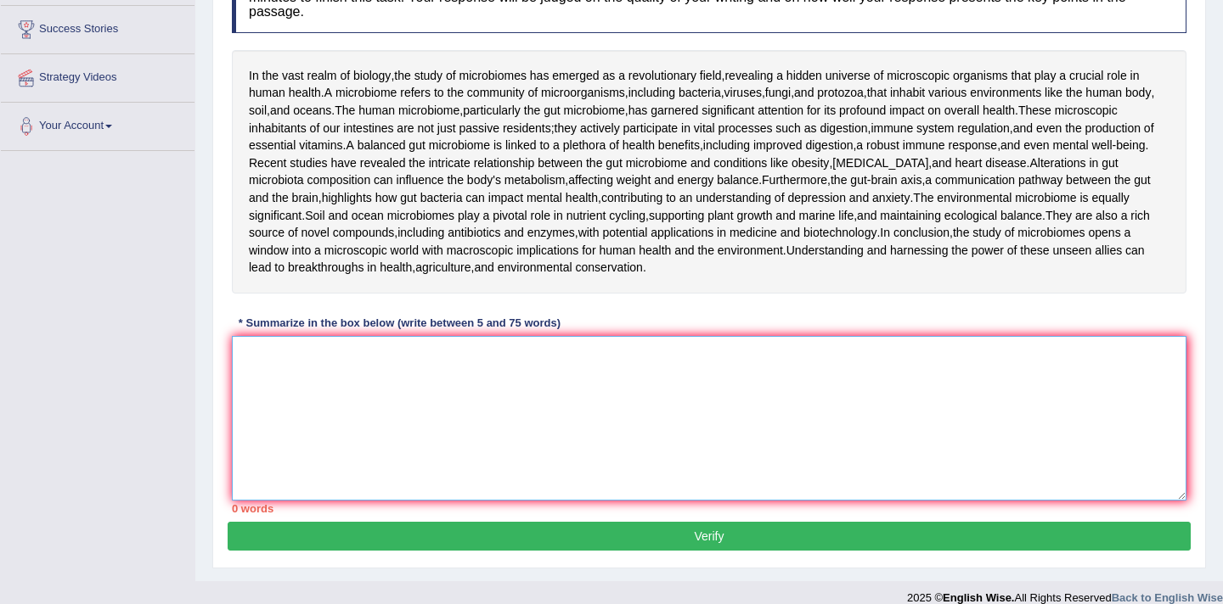
click at [256, 470] on textarea at bounding box center [709, 418] width 954 height 165
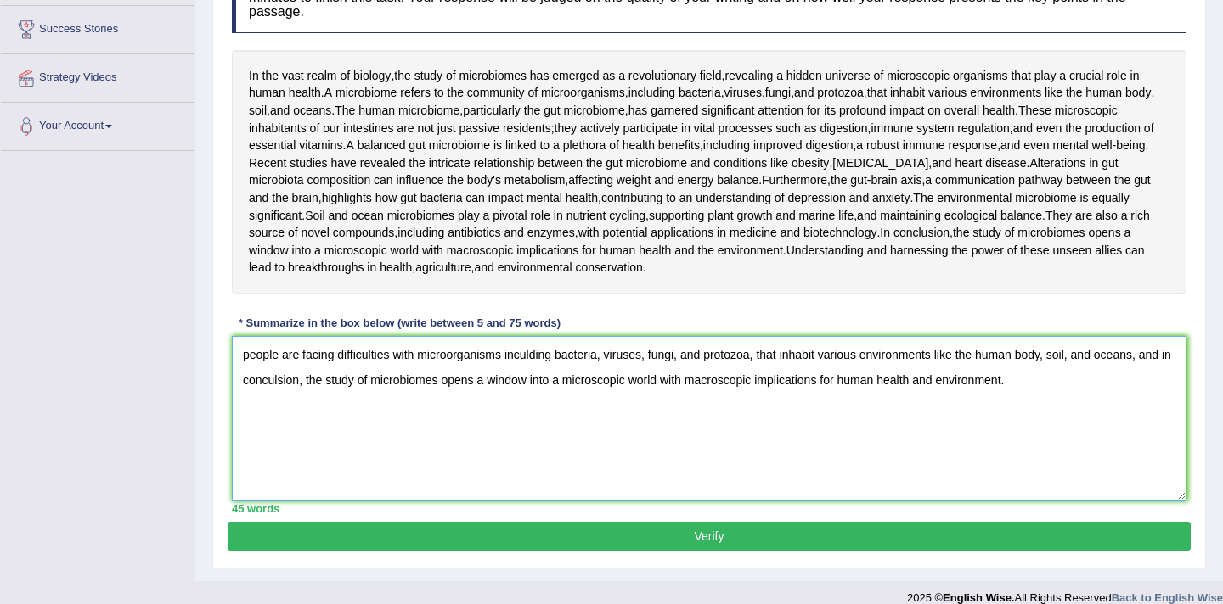
click at [245, 485] on textarea "people are facing difficulties with microorganisms inculding bacteria, viruses,…" at bounding box center [709, 418] width 954 height 165
click at [249, 463] on textarea "people are facing difficulties with microorganisms inculding bacteria, viruses,…" at bounding box center [709, 418] width 954 height 165
type textarea "People are facing difficulties with microorganisms inculding bacteria, viruses,…"
click at [1202, 542] on div "Practice Writing: Summarize Written Text 16 World of Microbiomes Instructions: …" at bounding box center [708, 220] width 993 height 698
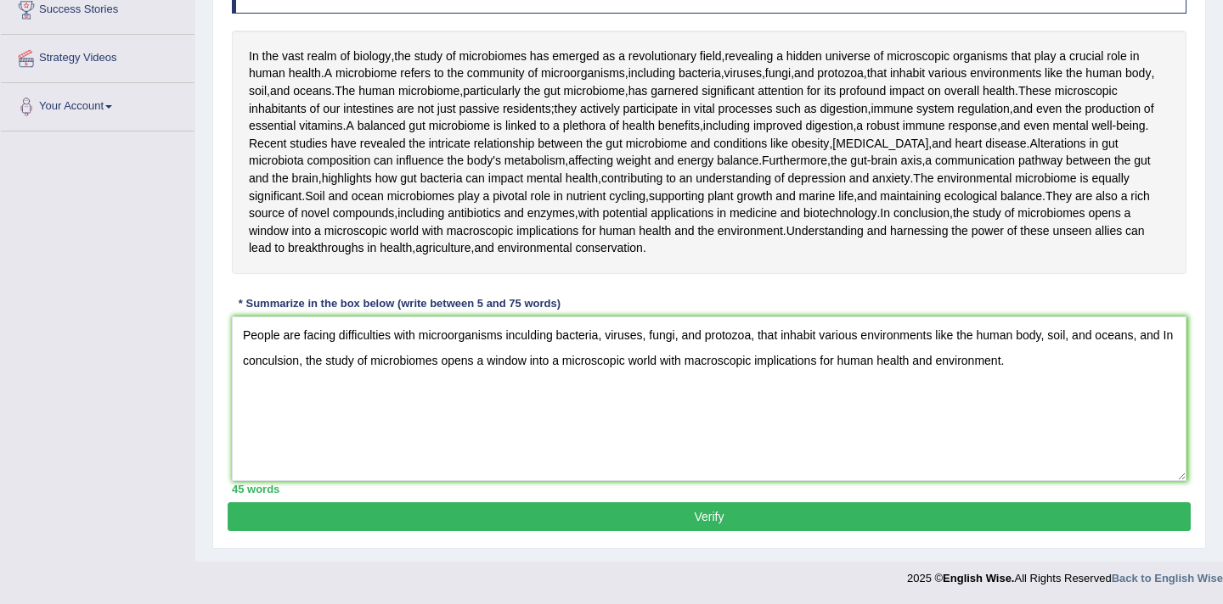
scroll to position [396, 0]
click at [662, 513] on button "Verify" at bounding box center [709, 517] width 963 height 29
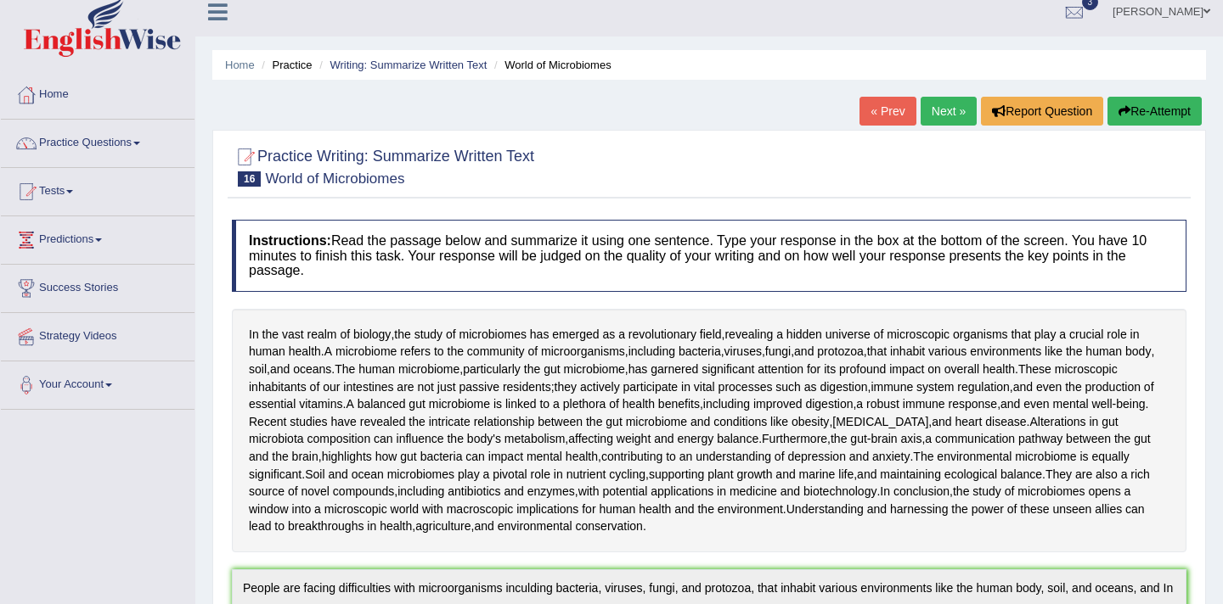
scroll to position [0, 0]
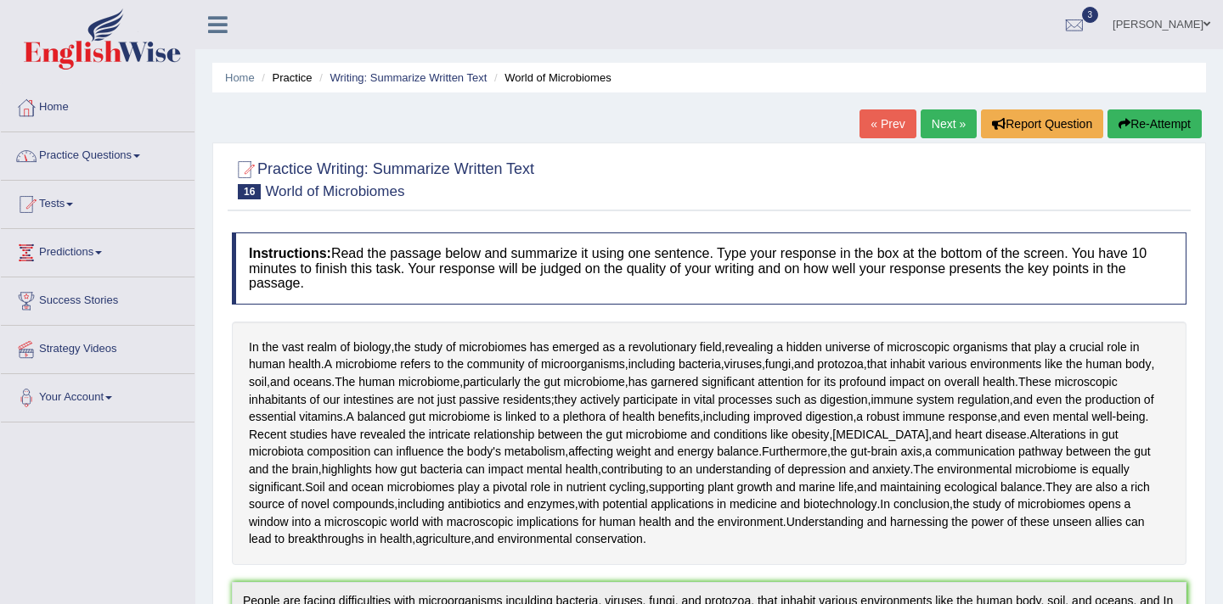
click at [140, 156] on span at bounding box center [136, 156] width 7 height 3
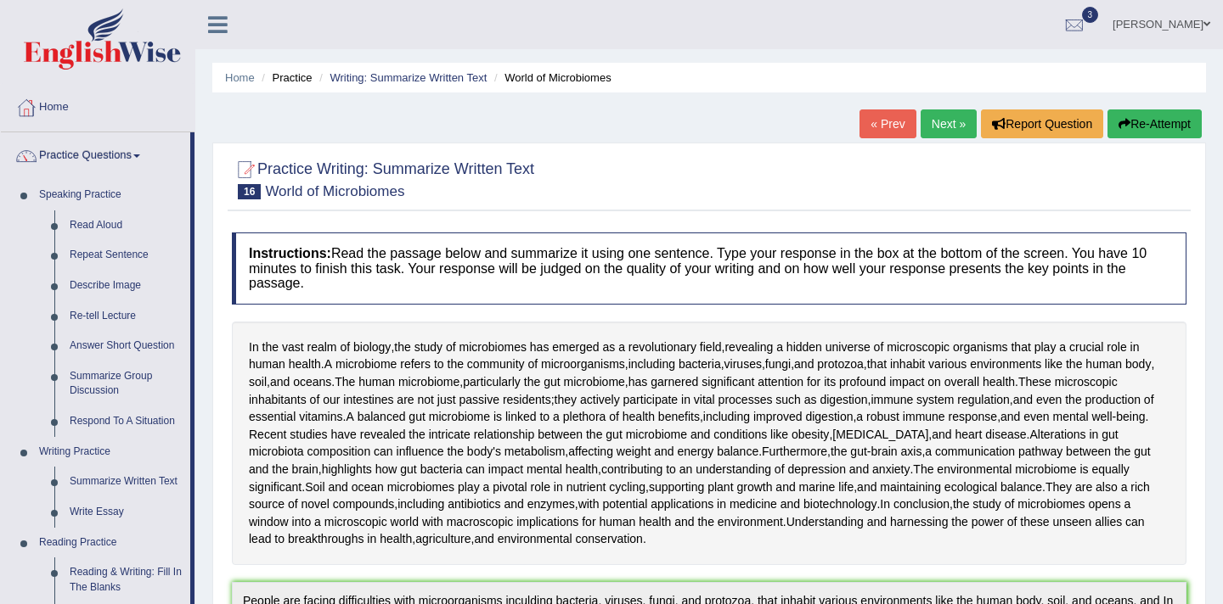
click at [201, 515] on div "Home Practice Writing: Summarize Written Text World of Microbiomes « Prev Next …" at bounding box center [708, 600] width 1027 height 1200
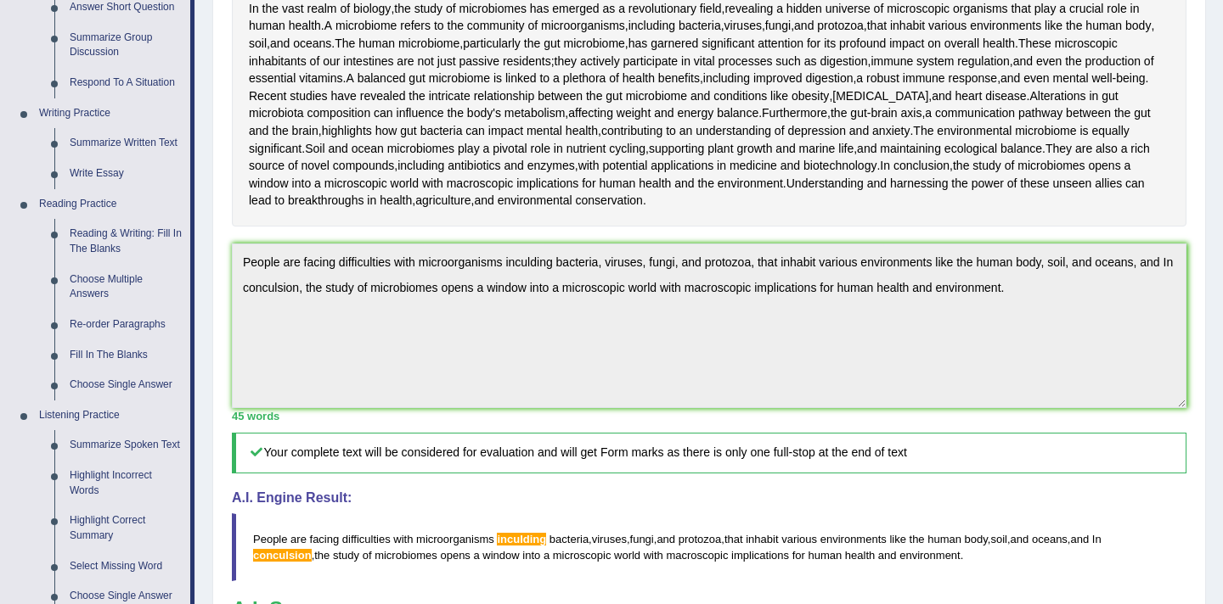
scroll to position [340, 0]
click at [110, 320] on link "Re-order Paragraphs" at bounding box center [126, 324] width 128 height 31
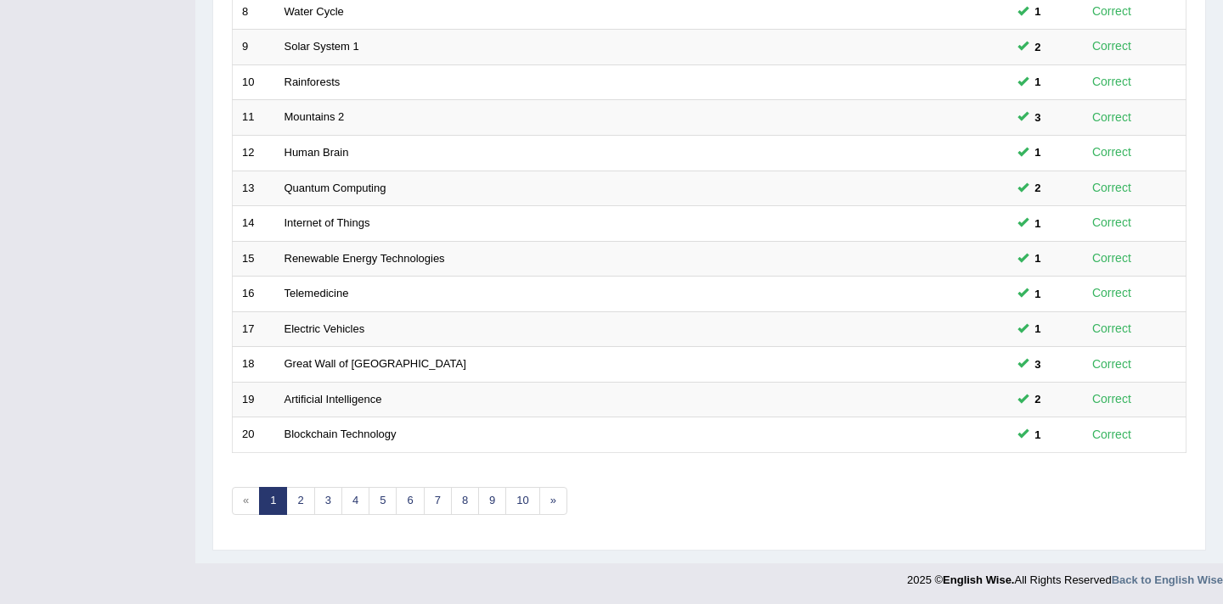
scroll to position [520, 0]
click at [330, 503] on link "3" at bounding box center [328, 500] width 28 height 28
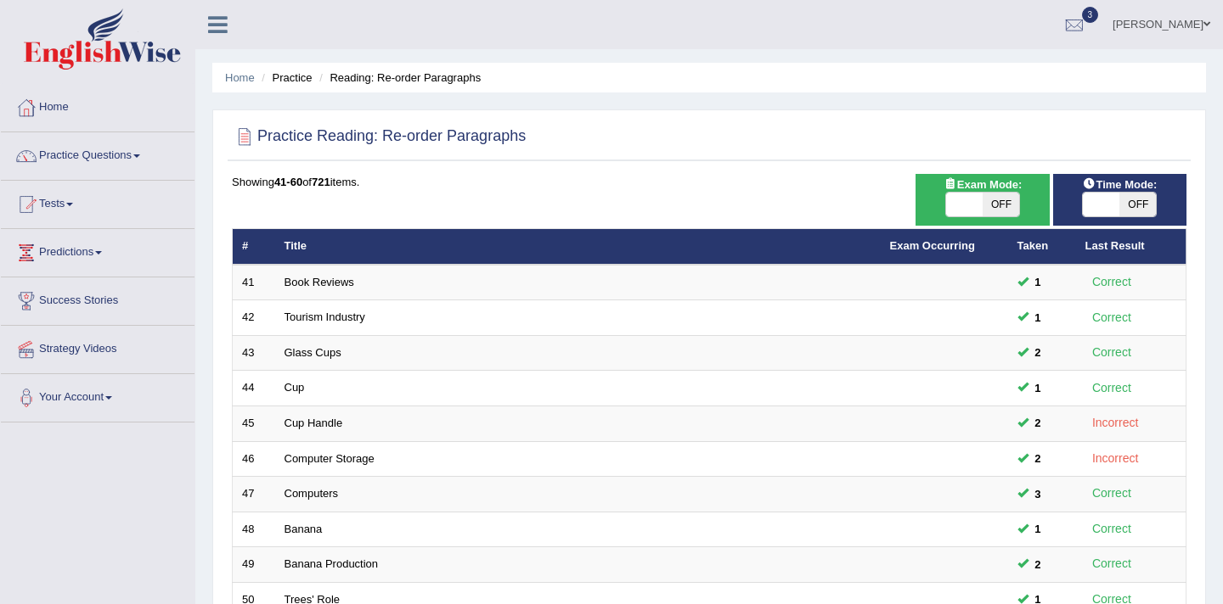
click at [323, 421] on link "Cup Handle" at bounding box center [313, 423] width 59 height 13
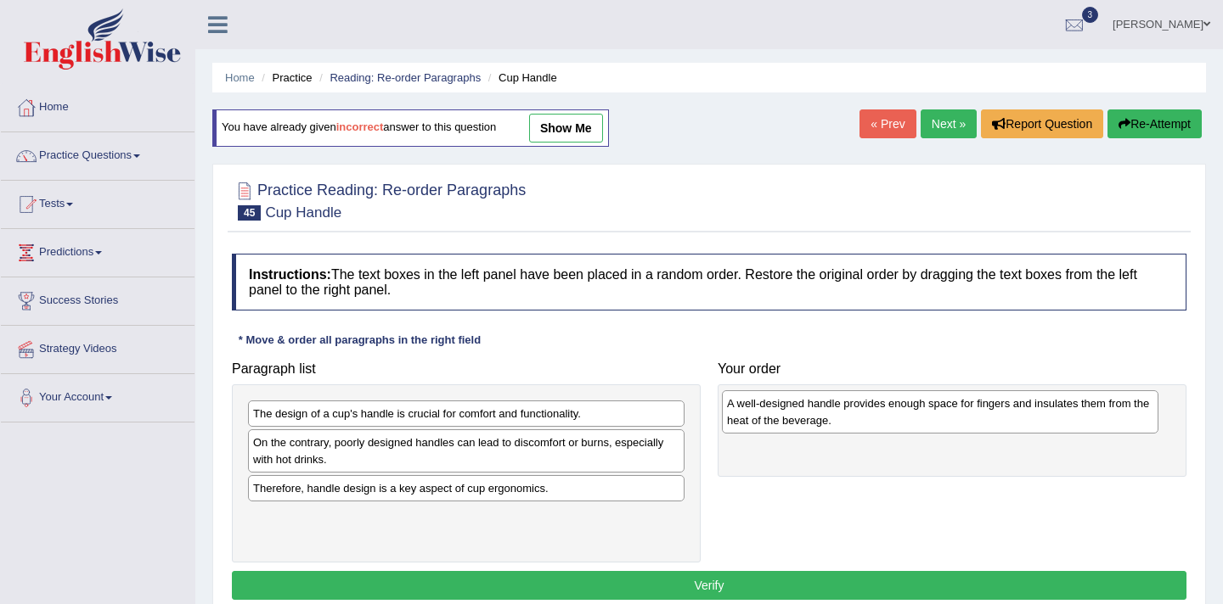
drag, startPoint x: 319, startPoint y: 452, endPoint x: 793, endPoint y: 413, distance: 475.3
click at [793, 413] on div "A well-designed handle provides enough space for fingers and insulates them fro…" at bounding box center [940, 412] width 436 height 42
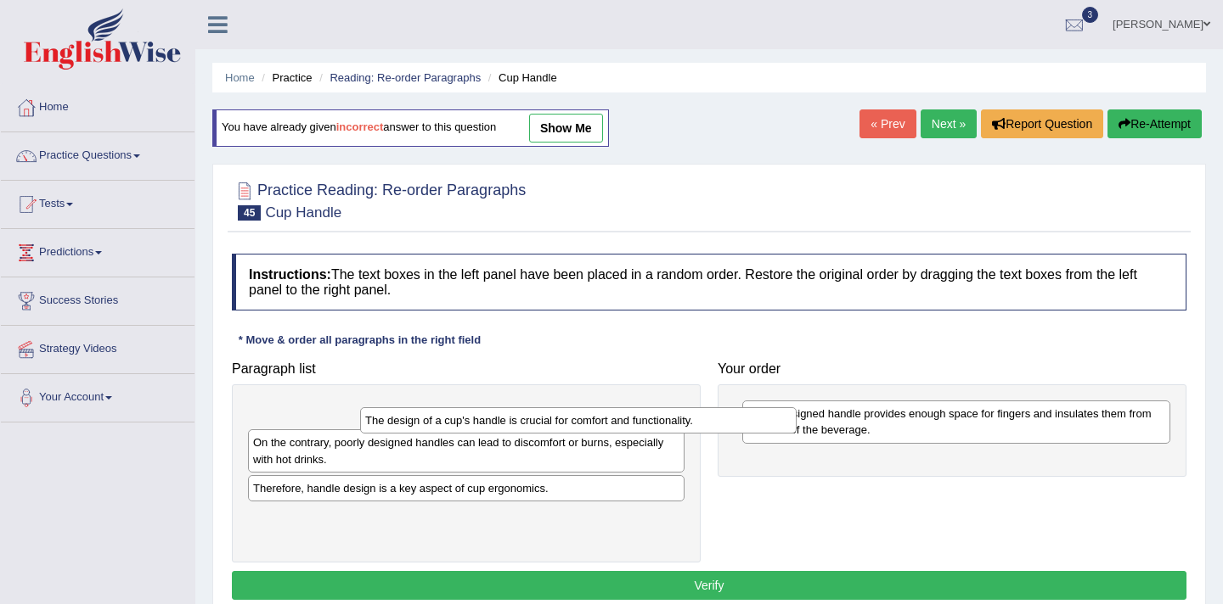
drag, startPoint x: 359, startPoint y: 418, endPoint x: 564, endPoint y: 414, distance: 204.6
click at [556, 414] on div "The design of a cup's handle is crucial for comfort and functionality." at bounding box center [578, 421] width 436 height 26
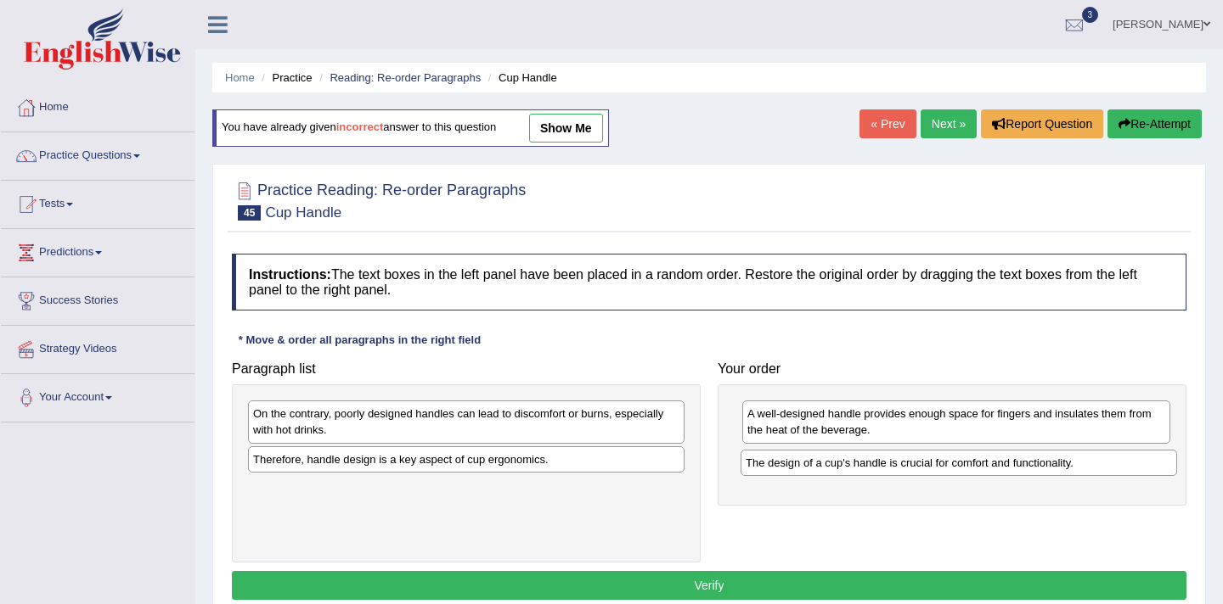
drag, startPoint x: 566, startPoint y: 414, endPoint x: 1059, endPoint y: 464, distance: 494.9
click at [1059, 464] on div "The design of a cup's handle is crucial for comfort and functionality." at bounding box center [958, 463] width 436 height 26
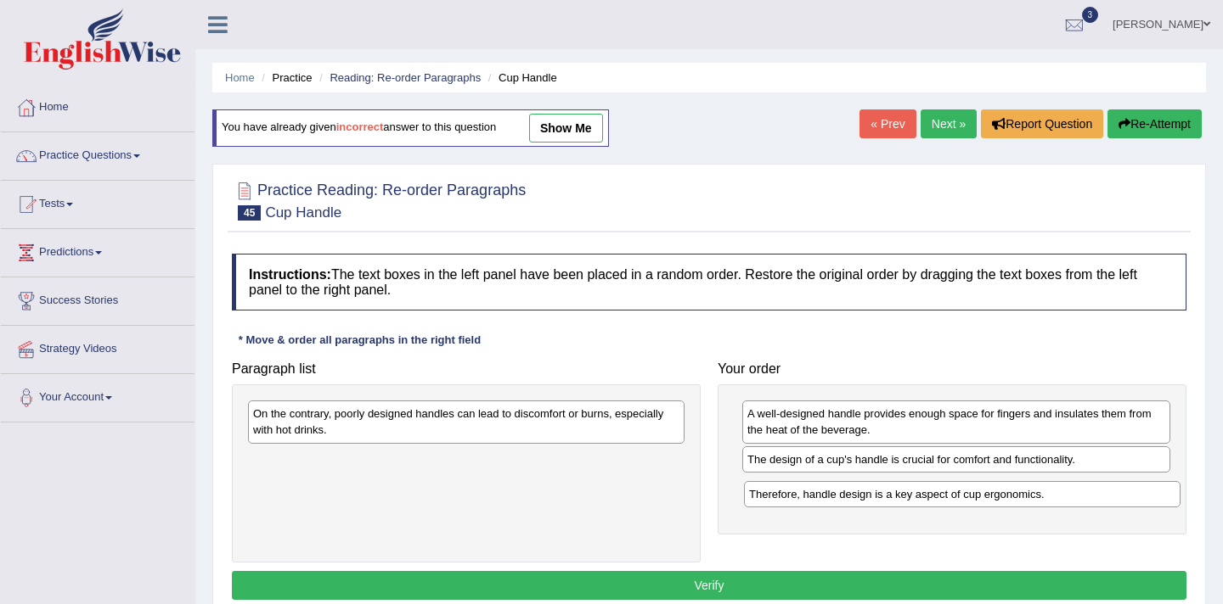
drag, startPoint x: 389, startPoint y: 465, endPoint x: 885, endPoint y: 500, distance: 497.0
click at [885, 500] on div "Therefore, handle design is a key aspect of cup ergonomics." at bounding box center [962, 494] width 436 height 26
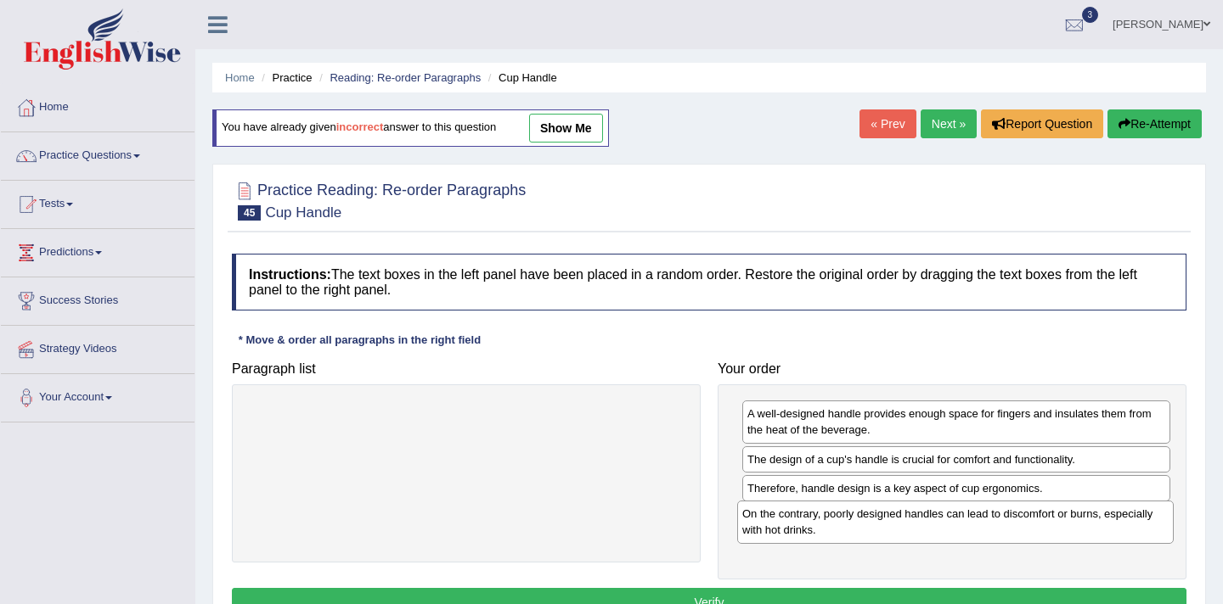
drag, startPoint x: 364, startPoint y: 424, endPoint x: 853, endPoint y: 525, distance: 499.2
click at [853, 525] on div "On the contrary, poorly designed handles can lead to discomfort or burns, espec…" at bounding box center [955, 522] width 436 height 42
click at [1199, 412] on div "Practice Reading: Re-order Paragraphs 45 Cup Handle Instructions: The text boxe…" at bounding box center [708, 402] width 993 height 476
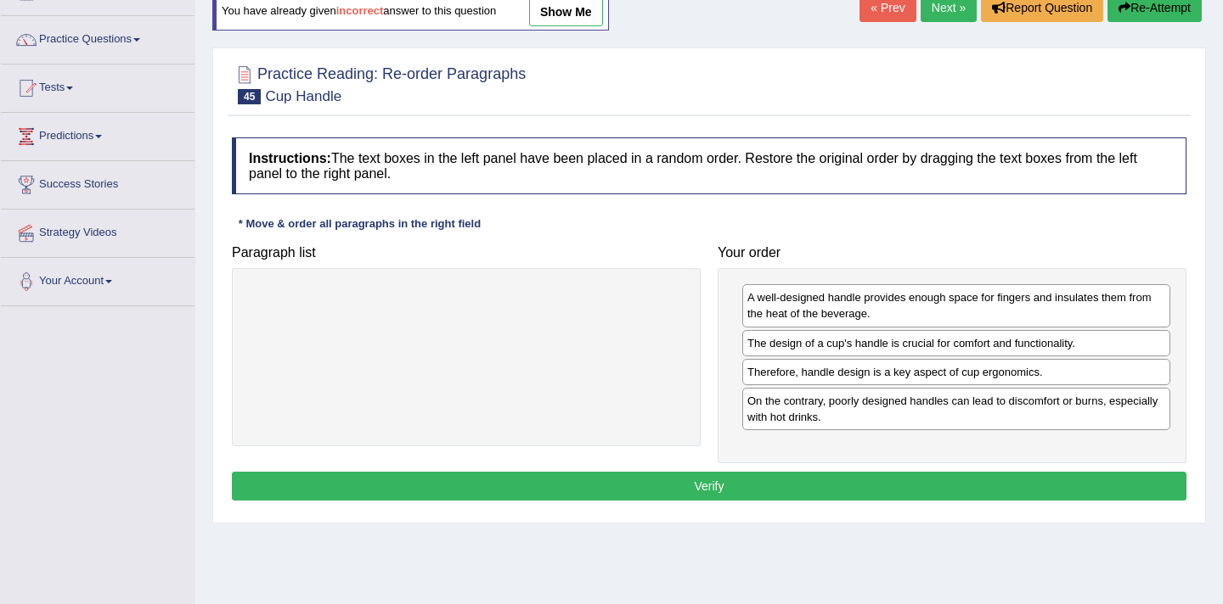
scroll to position [136, 0]
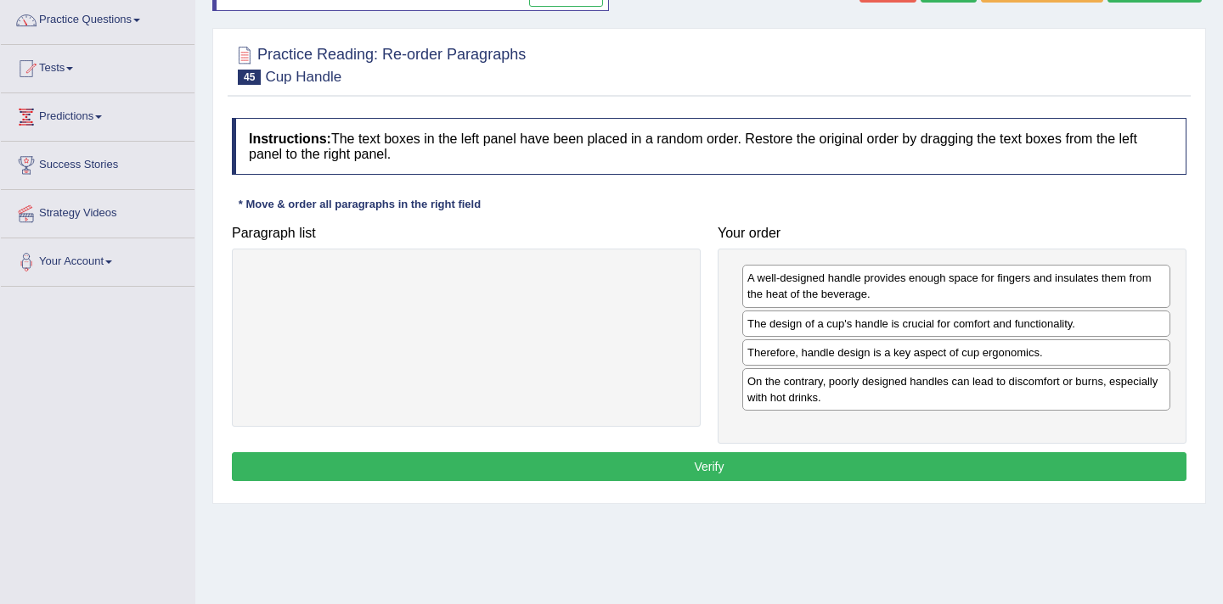
click at [733, 464] on button "Verify" at bounding box center [709, 467] width 954 height 29
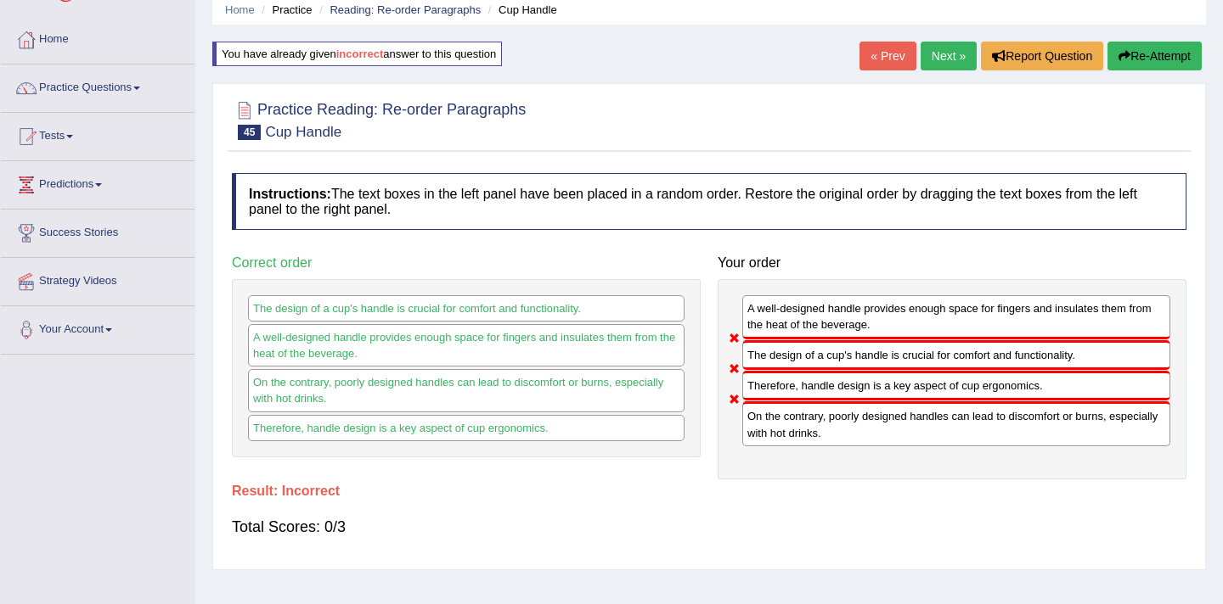
scroll to position [0, 0]
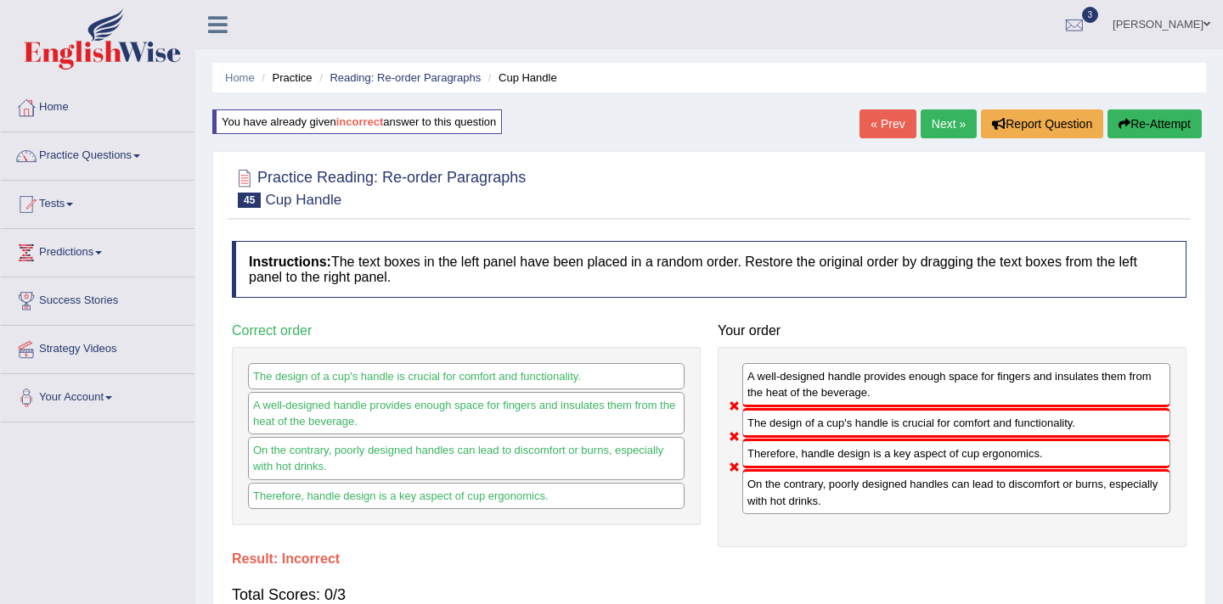
click at [1149, 121] on button "Re-Attempt" at bounding box center [1154, 124] width 94 height 29
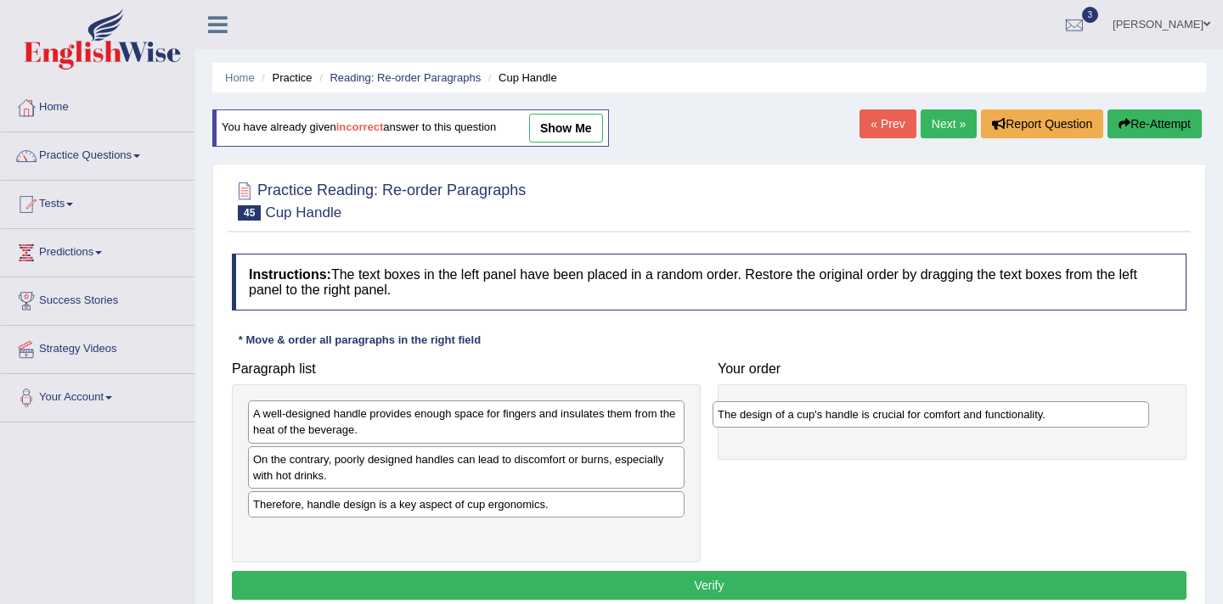
drag, startPoint x: 509, startPoint y: 413, endPoint x: 975, endPoint y: 412, distance: 466.1
click at [974, 413] on div "The design of a cup's handle is crucial for comfort and functionality." at bounding box center [930, 415] width 436 height 26
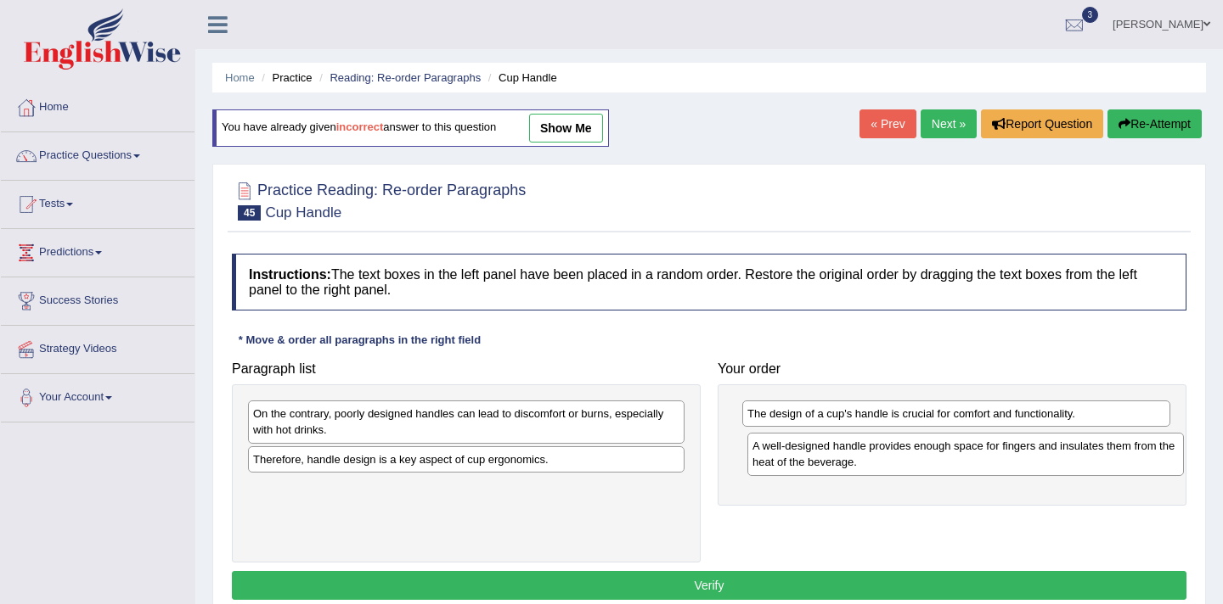
drag, startPoint x: 403, startPoint y: 428, endPoint x: 902, endPoint y: 460, distance: 500.2
click at [902, 460] on div "A well-designed handle provides enough space for fingers and insulates them fro…" at bounding box center [965, 454] width 436 height 42
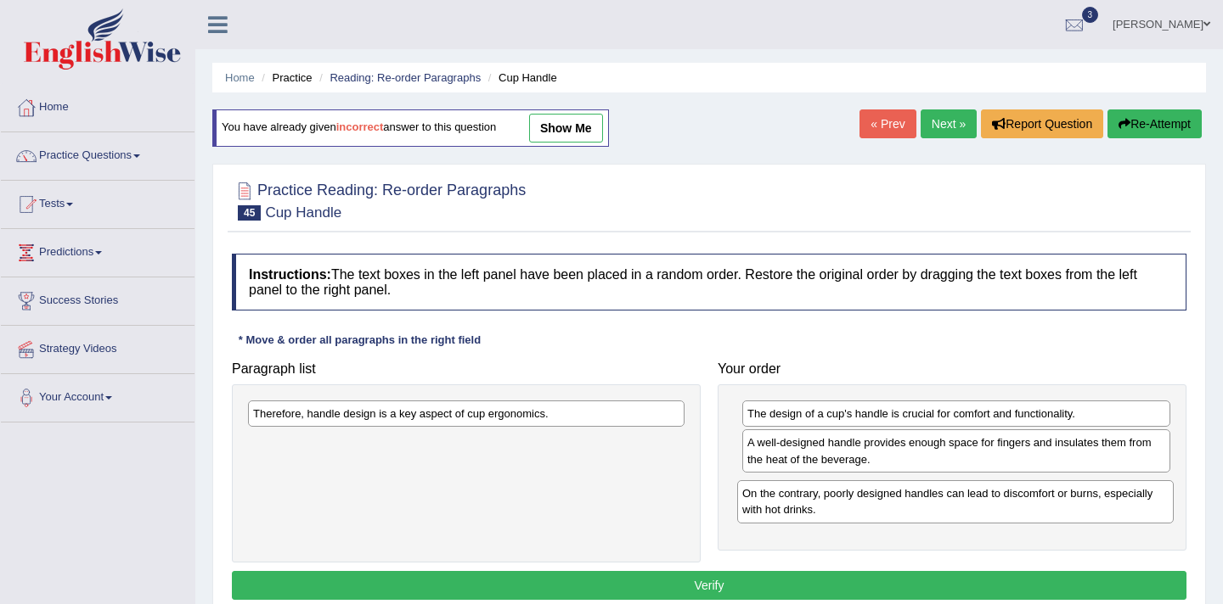
drag, startPoint x: 339, startPoint y: 419, endPoint x: 829, endPoint y: 497, distance: 496.2
click at [829, 497] on div "On the contrary, poorly designed handles can lead to discomfort or burns, espec…" at bounding box center [955, 502] width 436 height 42
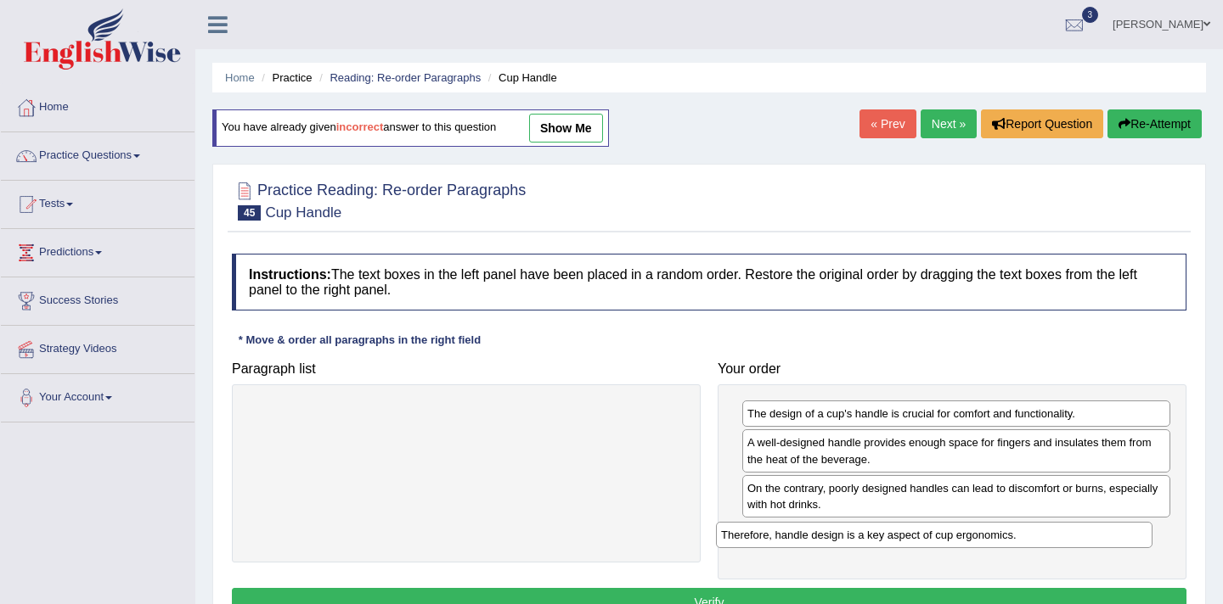
drag, startPoint x: 432, startPoint y: 422, endPoint x: 900, endPoint y: 543, distance: 483.3
click at [900, 543] on div "Therefore, handle design is a key aspect of cup ergonomics." at bounding box center [934, 535] width 436 height 26
click at [1216, 501] on div "Home Practice Reading: Re-order Paragraphs Cup Handle You have already given in…" at bounding box center [708, 424] width 1027 height 849
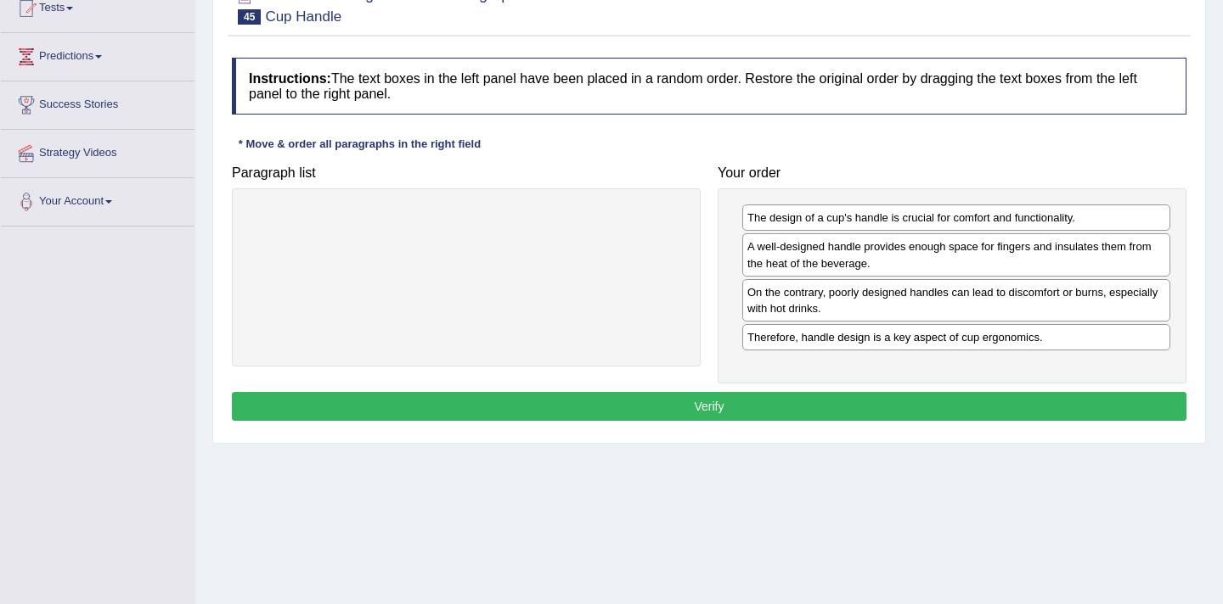
scroll to position [204, 0]
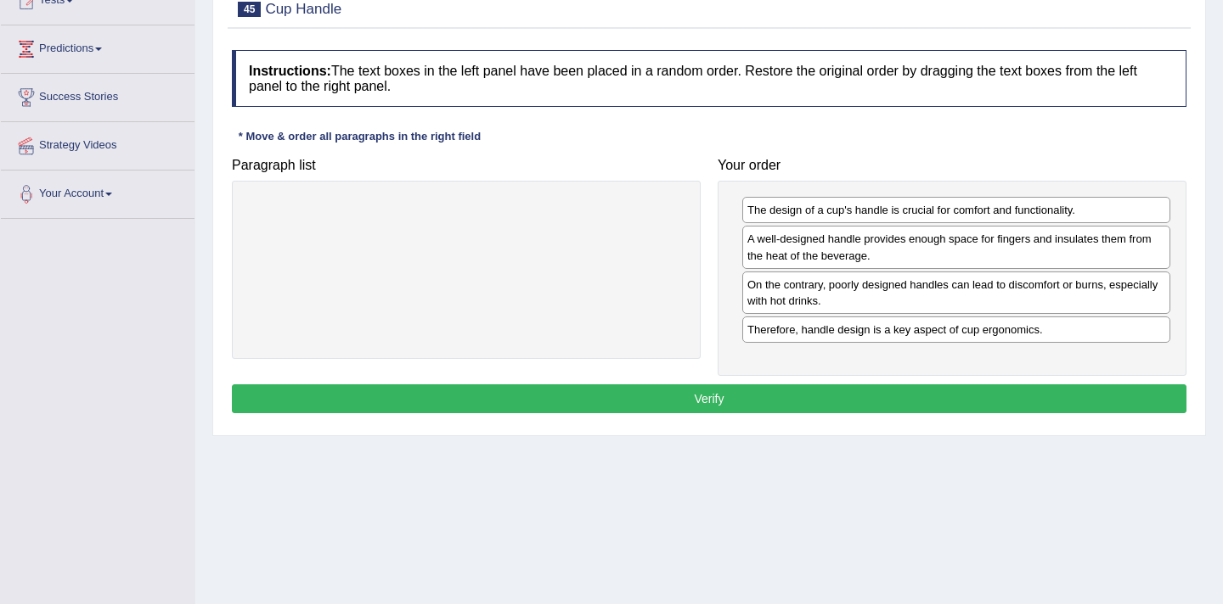
click at [716, 386] on button "Verify" at bounding box center [709, 399] width 954 height 29
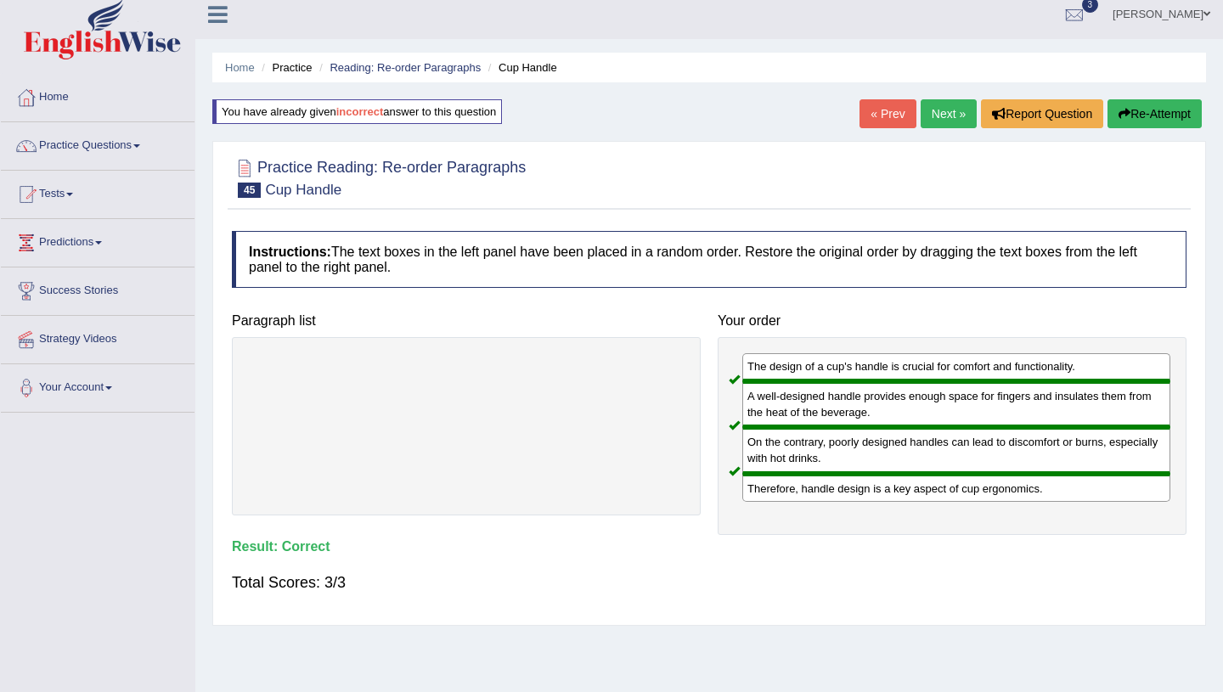
scroll to position [0, 0]
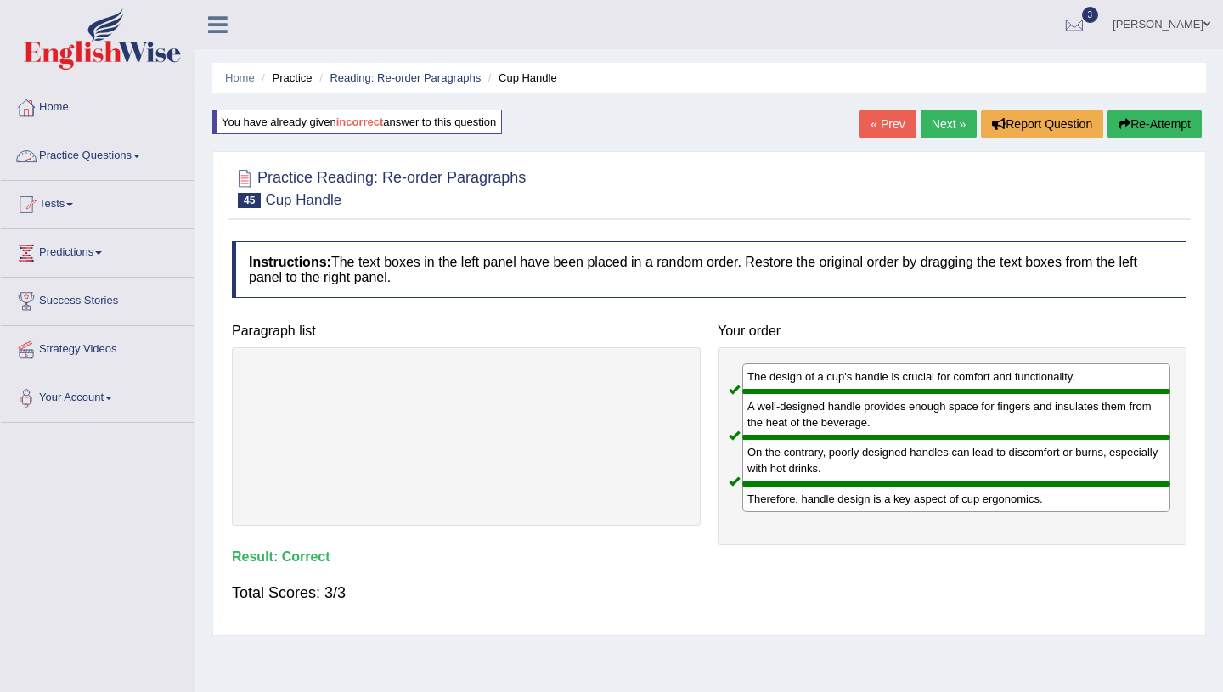
click at [140, 155] on span at bounding box center [136, 156] width 7 height 3
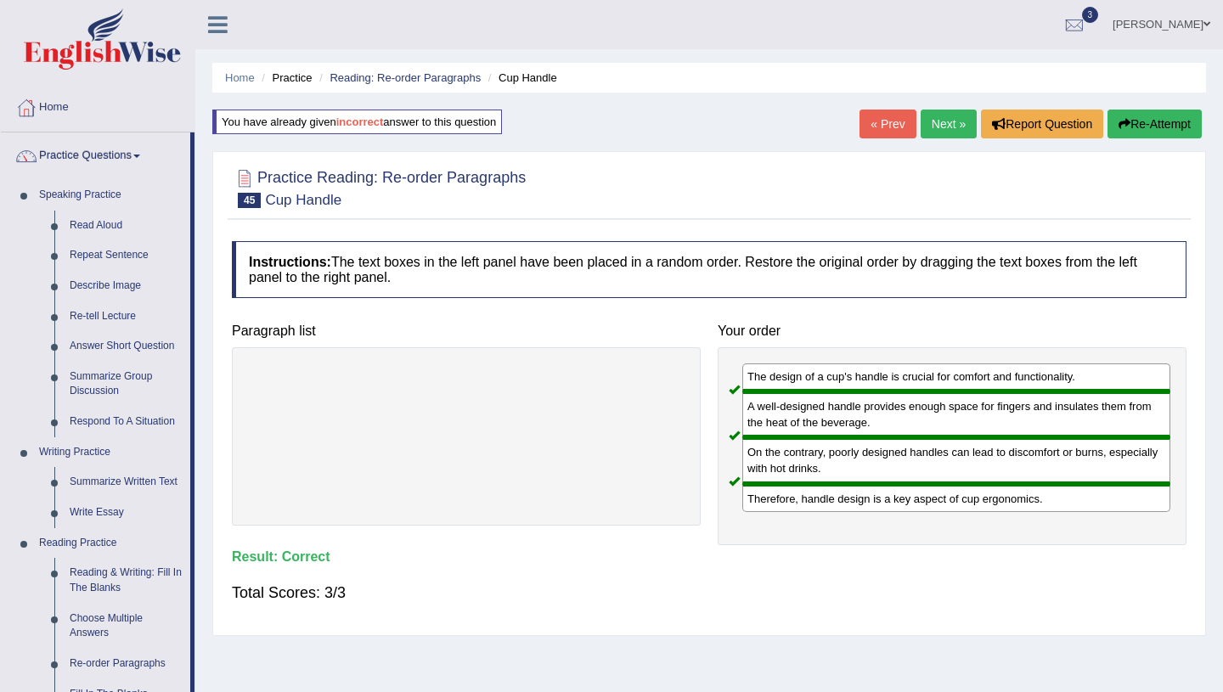
click at [233, 604] on div "Home Practice Reading: Re-order Paragraphs Cup Handle You have already given in…" at bounding box center [708, 424] width 1027 height 849
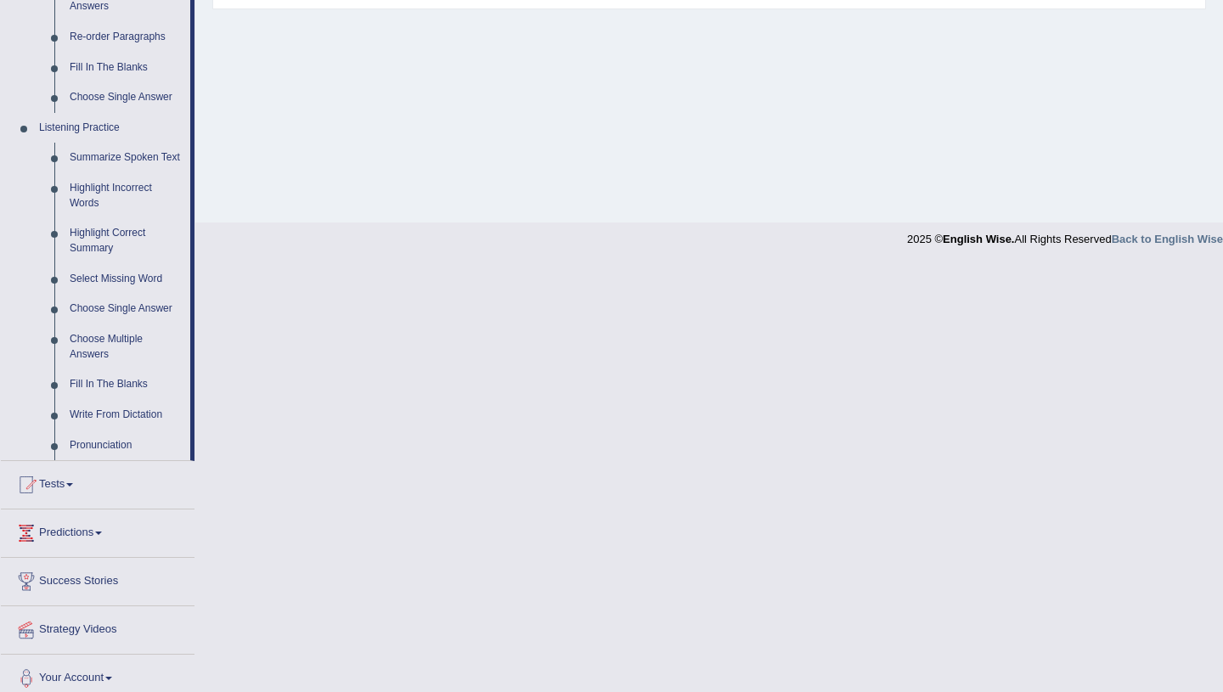
scroll to position [654, 0]
